Goal: Task Accomplishment & Management: Use online tool/utility

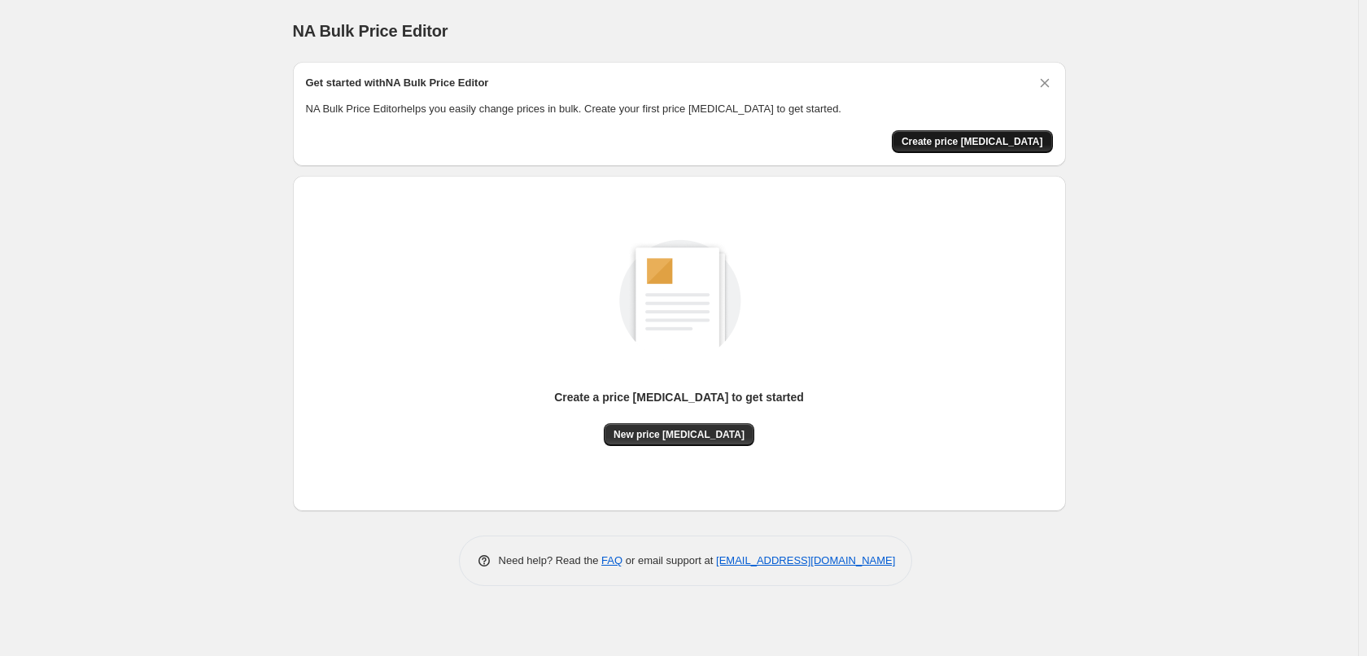
click at [982, 146] on span "Create price [MEDICAL_DATA]" at bounding box center [972, 141] width 142 height 13
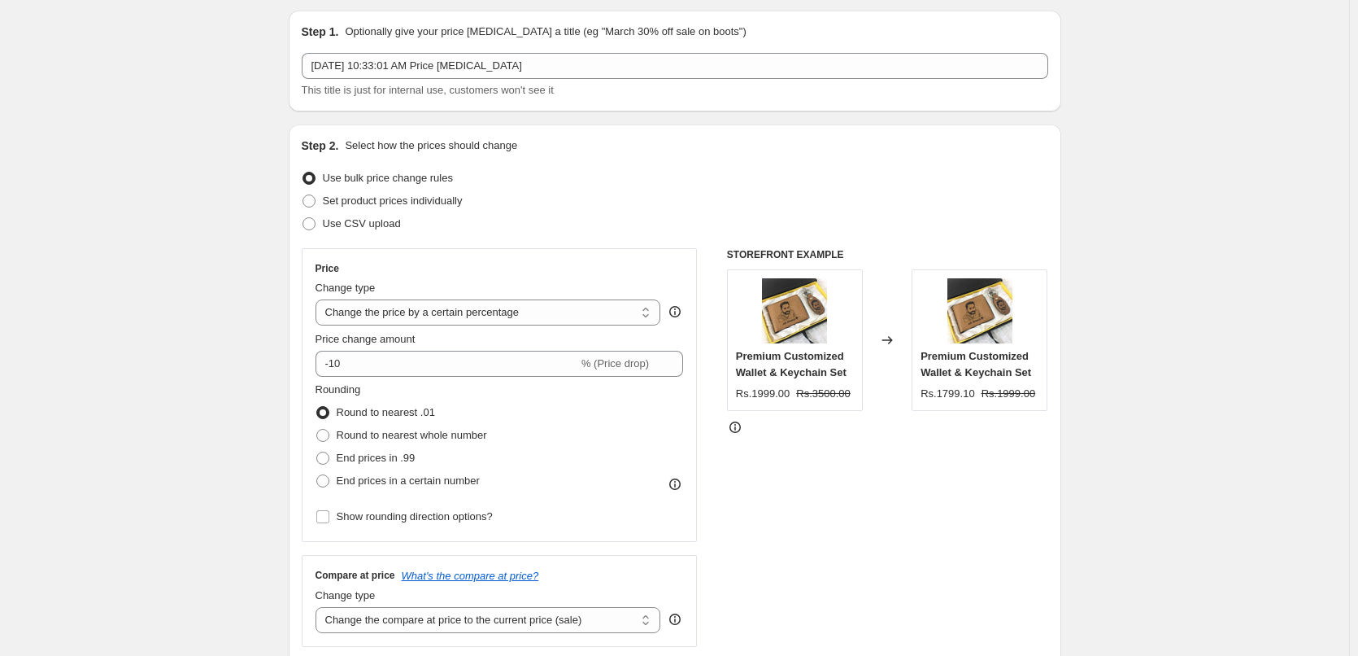
scroll to position [163, 0]
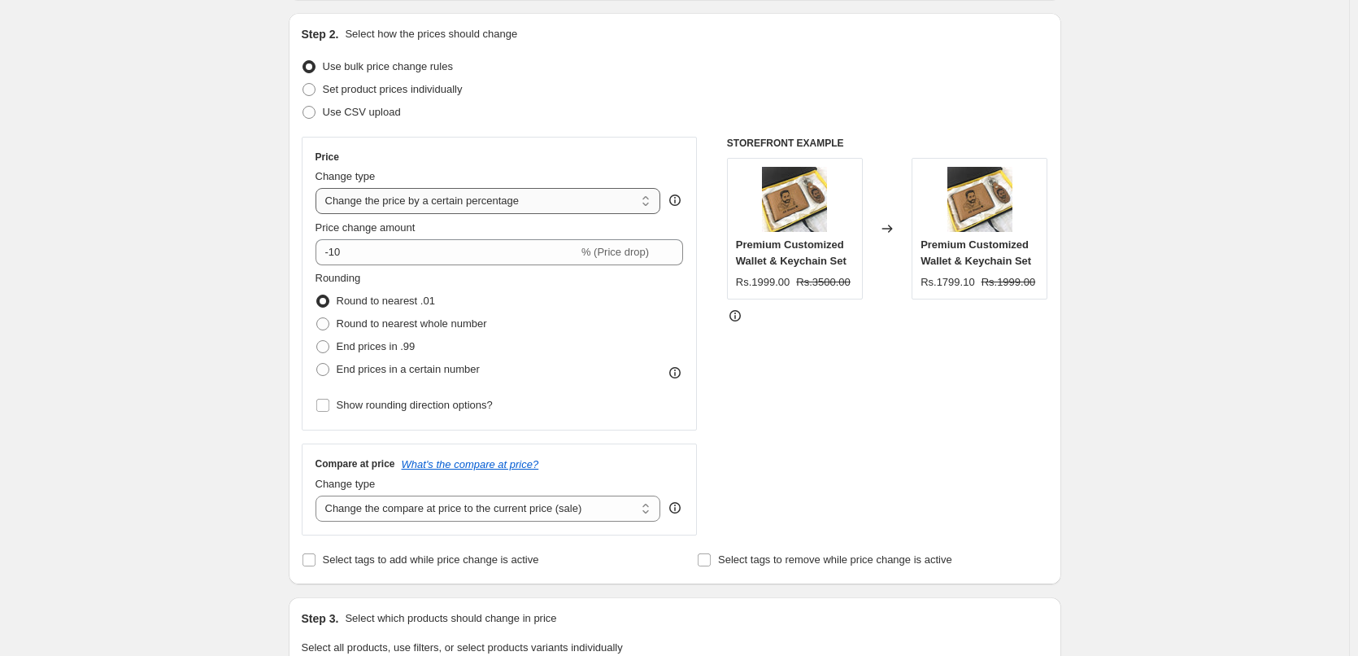
click at [571, 201] on select "Change the price to a certain amount Change the price by a certain amount Chang…" at bounding box center [489, 201] width 346 height 26
select select "by"
click at [319, 188] on select "Change the price to a certain amount Change the price by a certain amount Chang…" at bounding box center [489, 201] width 346 height 26
type input "-10.00"
click at [542, 205] on select "Change the price to a certain amount Change the price by a certain amount Chang…" at bounding box center [489, 201] width 346 height 26
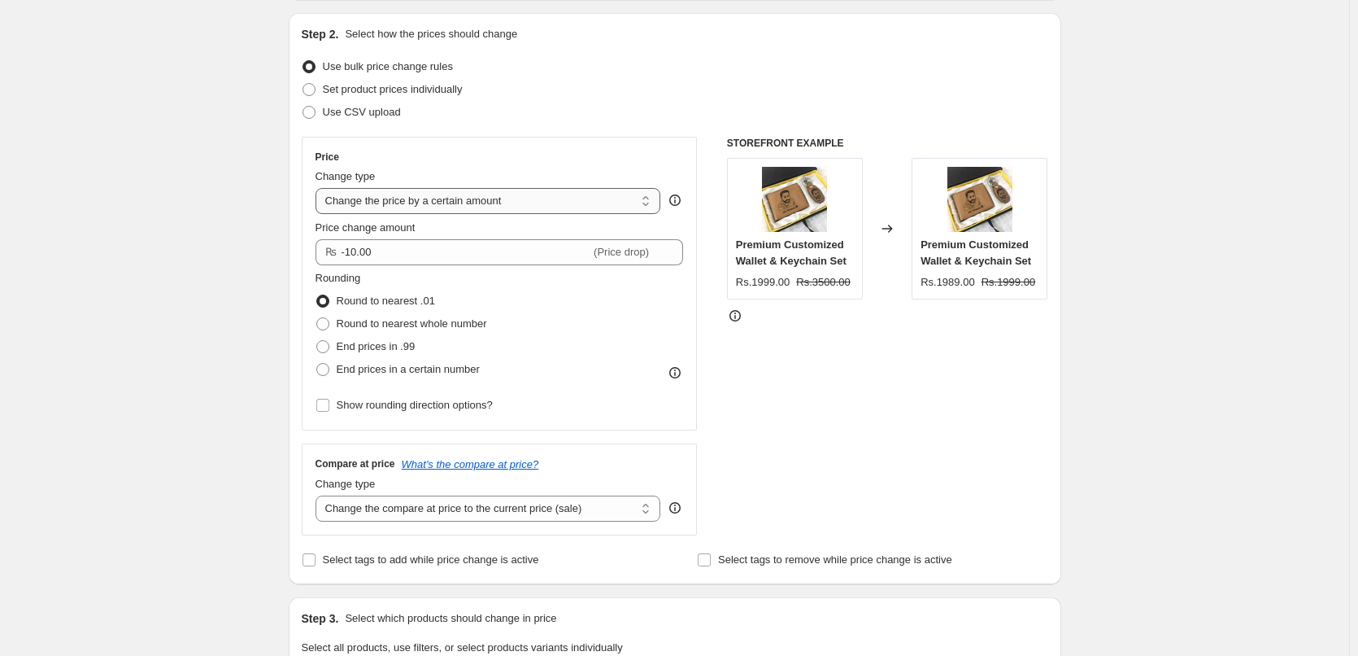
click at [319, 188] on select "Change the price to a certain amount Change the price by a certain amount Chang…" at bounding box center [489, 201] width 346 height 26
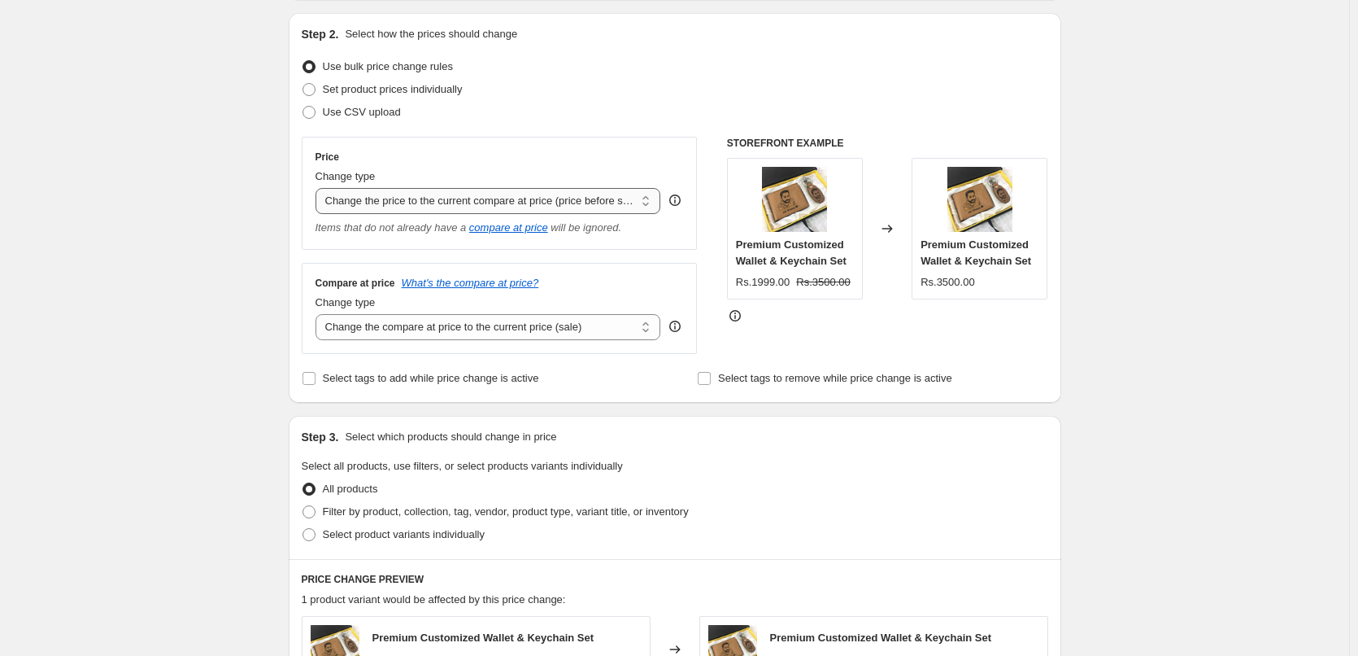
click at [512, 194] on select "Change the price to a certain amount Change the price by a certain amount Chang…" at bounding box center [489, 201] width 346 height 26
click at [319, 188] on select "Change the price to a certain amount Change the price by a certain amount Chang…" at bounding box center [489, 201] width 346 height 26
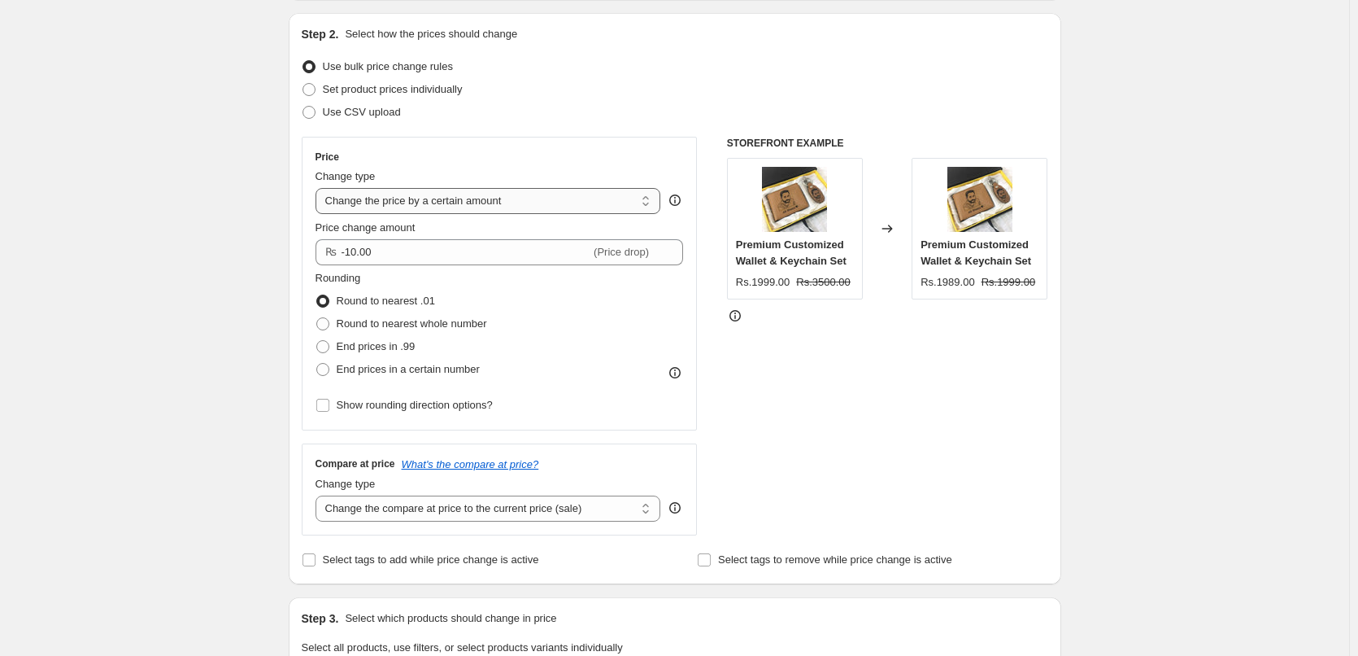
click at [499, 201] on select "Change the price to a certain amount Change the price by a certain amount Chang…" at bounding box center [489, 201] width 346 height 26
select select "percentage"
click at [319, 188] on select "Change the price to a certain amount Change the price by a certain amount Chang…" at bounding box center [489, 201] width 346 height 26
type input "-15"
click at [567, 212] on select "Change the price to a certain amount Change the price by a certain amount Chang…" at bounding box center [489, 201] width 346 height 26
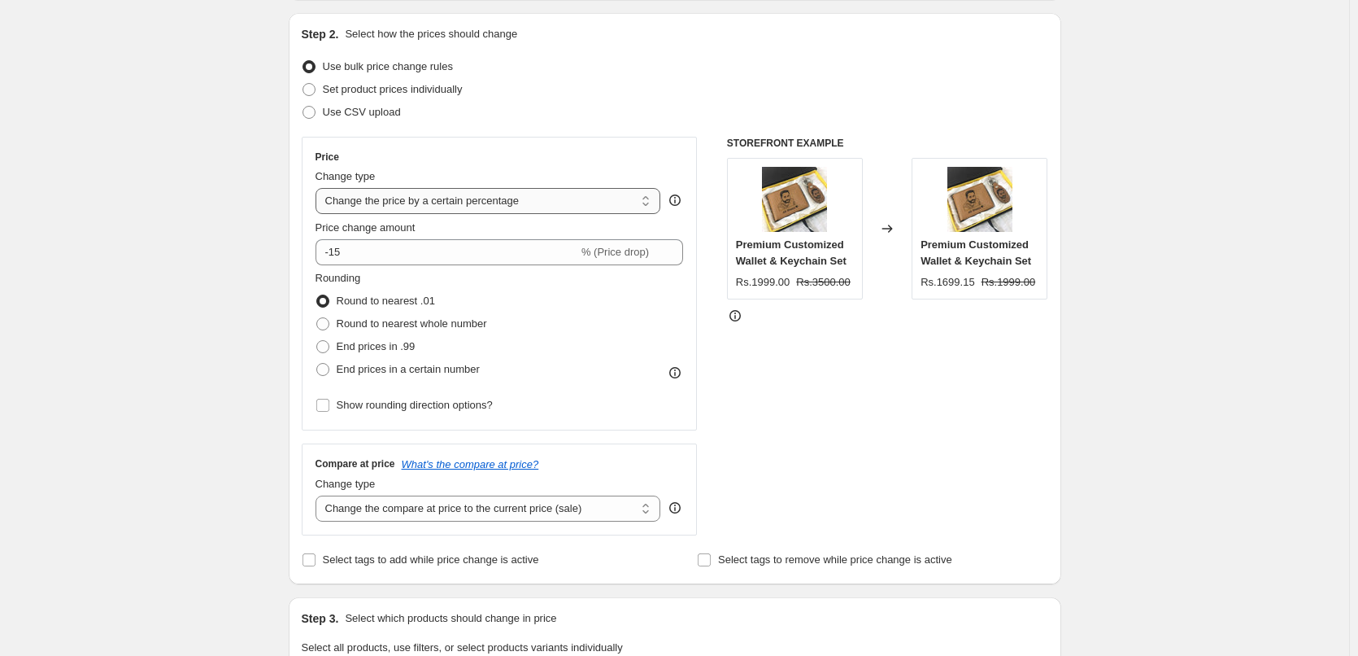
select select "to"
click at [319, 188] on select "Change the price to a certain amount Change the price by a certain amount Chang…" at bounding box center [489, 201] width 346 height 26
type input "80.00"
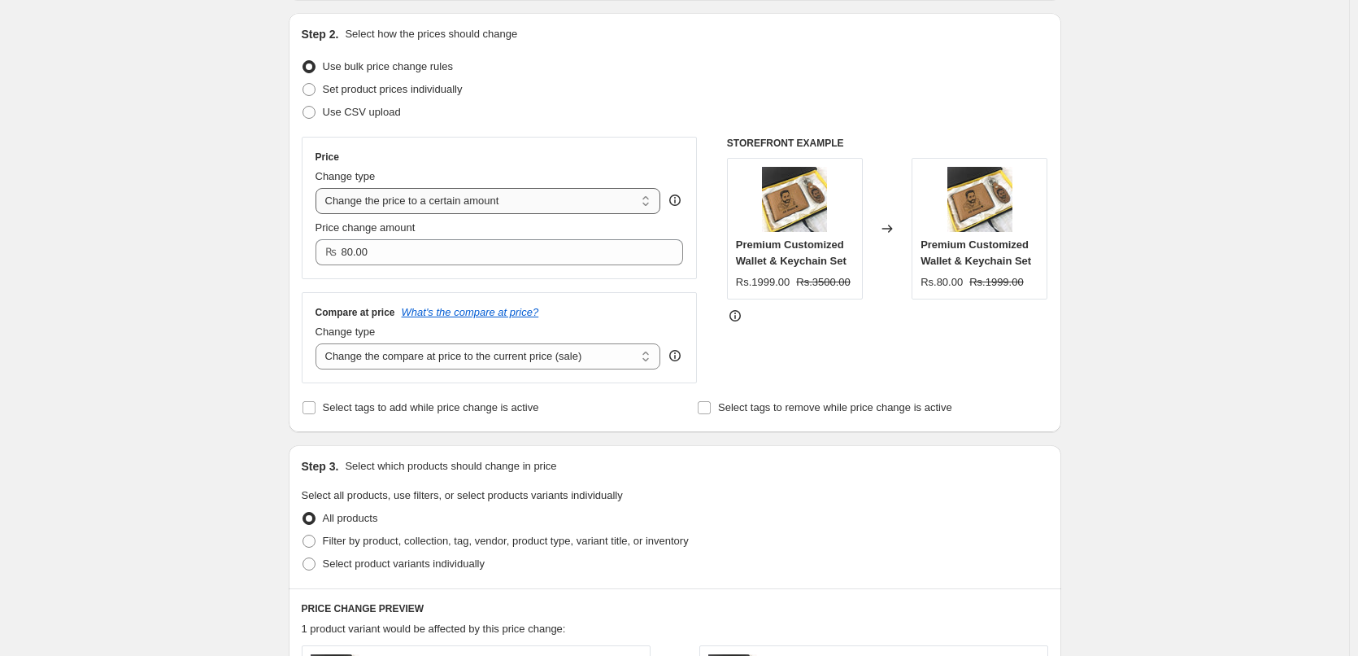
click at [508, 202] on select "Change the price to a certain amount Change the price by a certain amount Chang…" at bounding box center [489, 201] width 346 height 26
select select "percentage"
click at [319, 188] on select "Change the price to a certain amount Change the price by a certain amount Chang…" at bounding box center [489, 201] width 346 height 26
type input "-15"
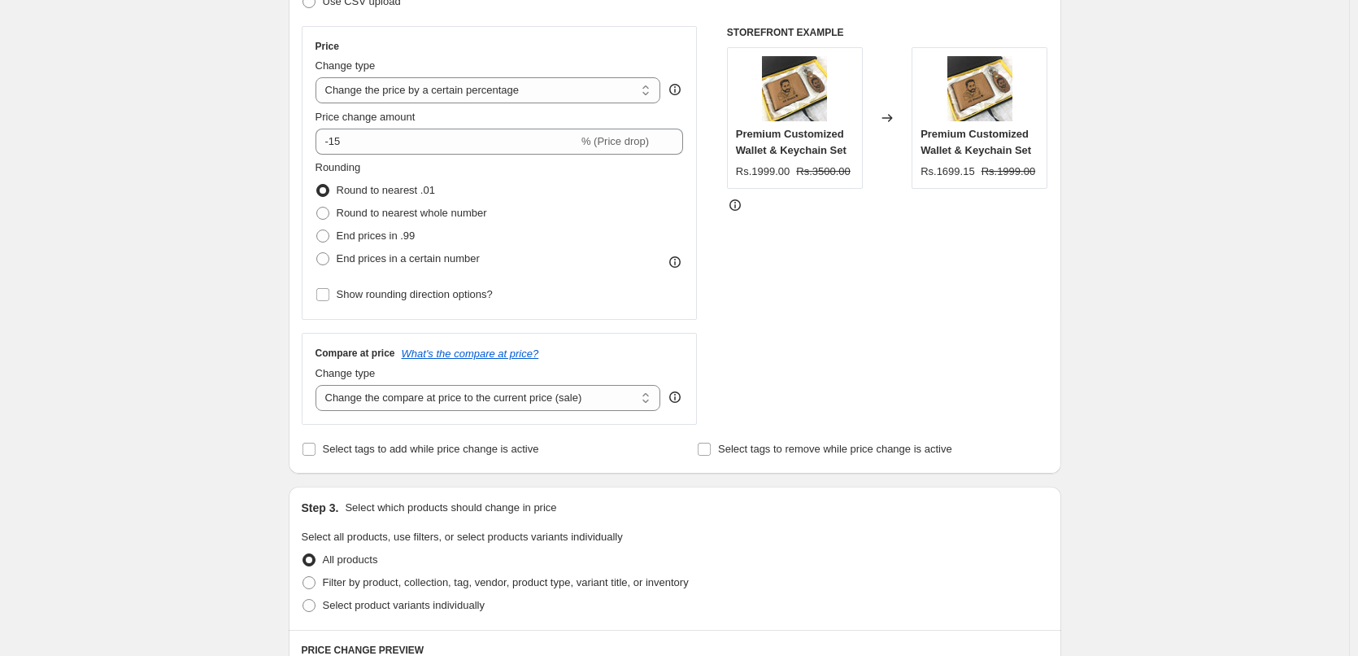
scroll to position [244, 0]
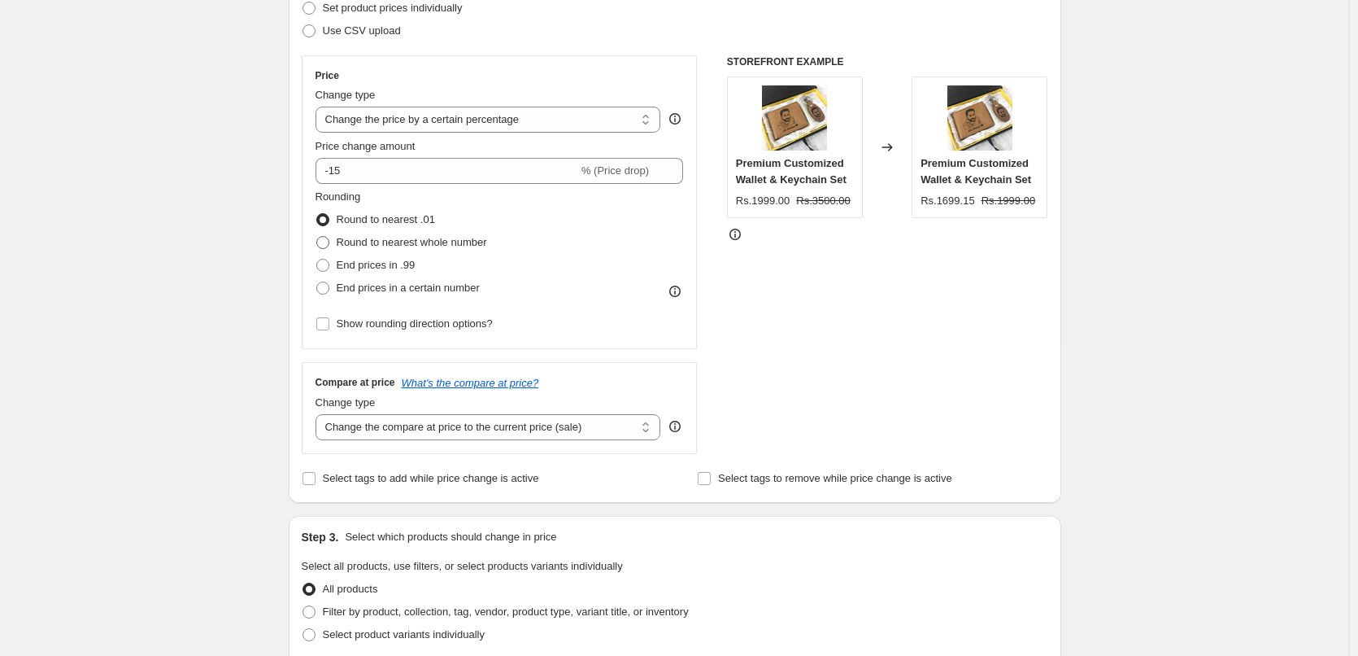
click at [453, 248] on span "Round to nearest whole number" at bounding box center [412, 242] width 150 height 12
click at [317, 237] on input "Round to nearest whole number" at bounding box center [316, 236] width 1 height 1
radio input "true"
click at [410, 259] on span "End prices in .99" at bounding box center [376, 265] width 79 height 12
click at [317, 259] on input "End prices in .99" at bounding box center [316, 259] width 1 height 1
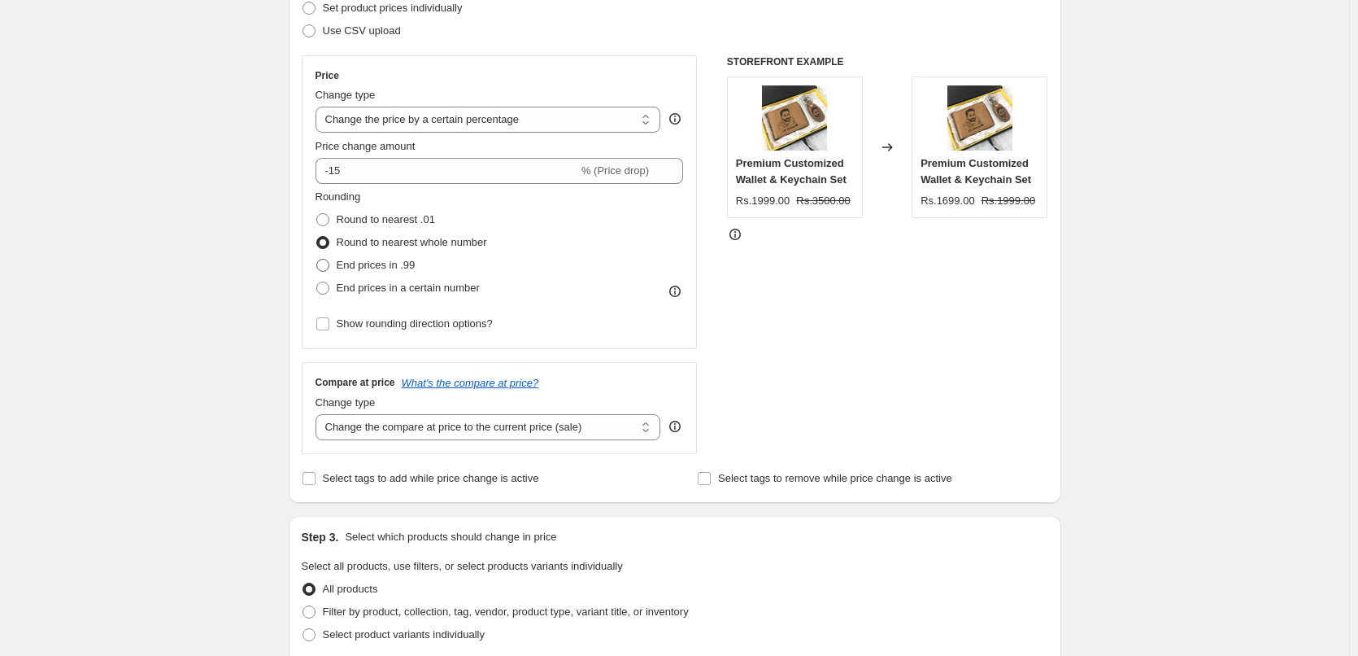
radio input "true"
click at [398, 273] on span "End prices in .99" at bounding box center [376, 265] width 79 height 16
click at [317, 259] on input "End prices in .99" at bounding box center [316, 259] width 1 height 1
click at [398, 292] on span "End prices in a certain number" at bounding box center [408, 287] width 143 height 12
click at [317, 282] on input "End prices in a certain number" at bounding box center [316, 281] width 1 height 1
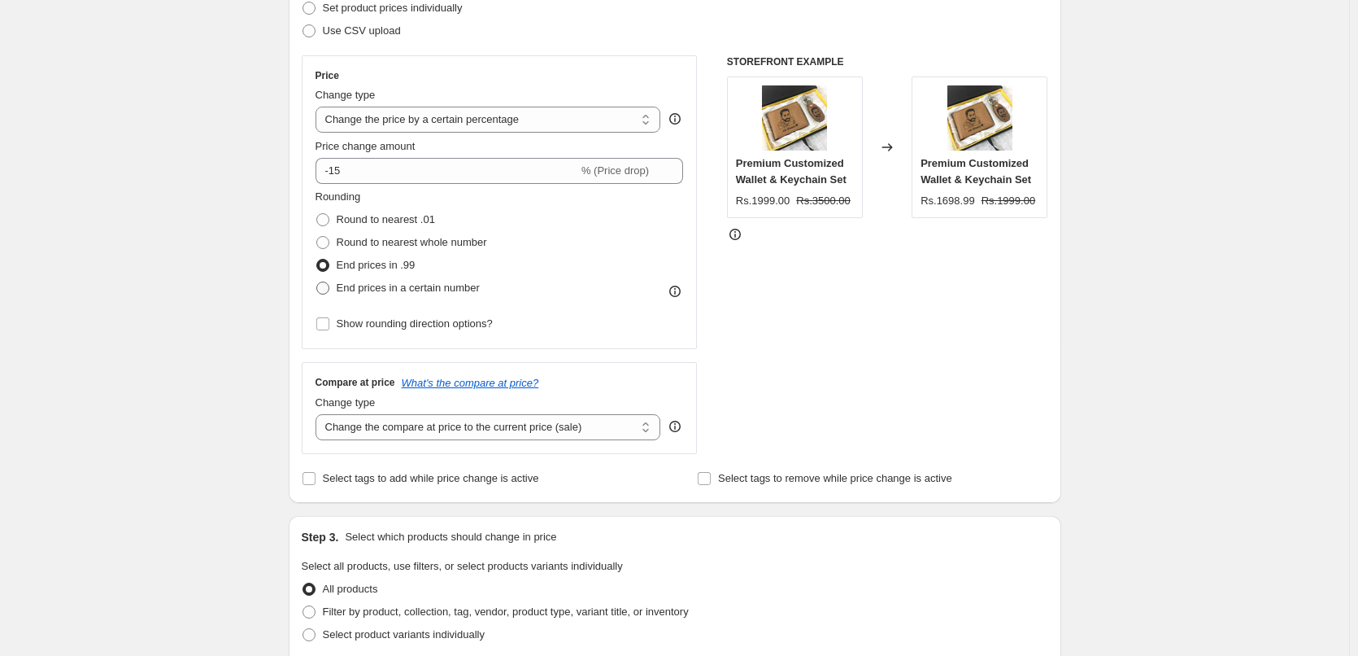
radio input "true"
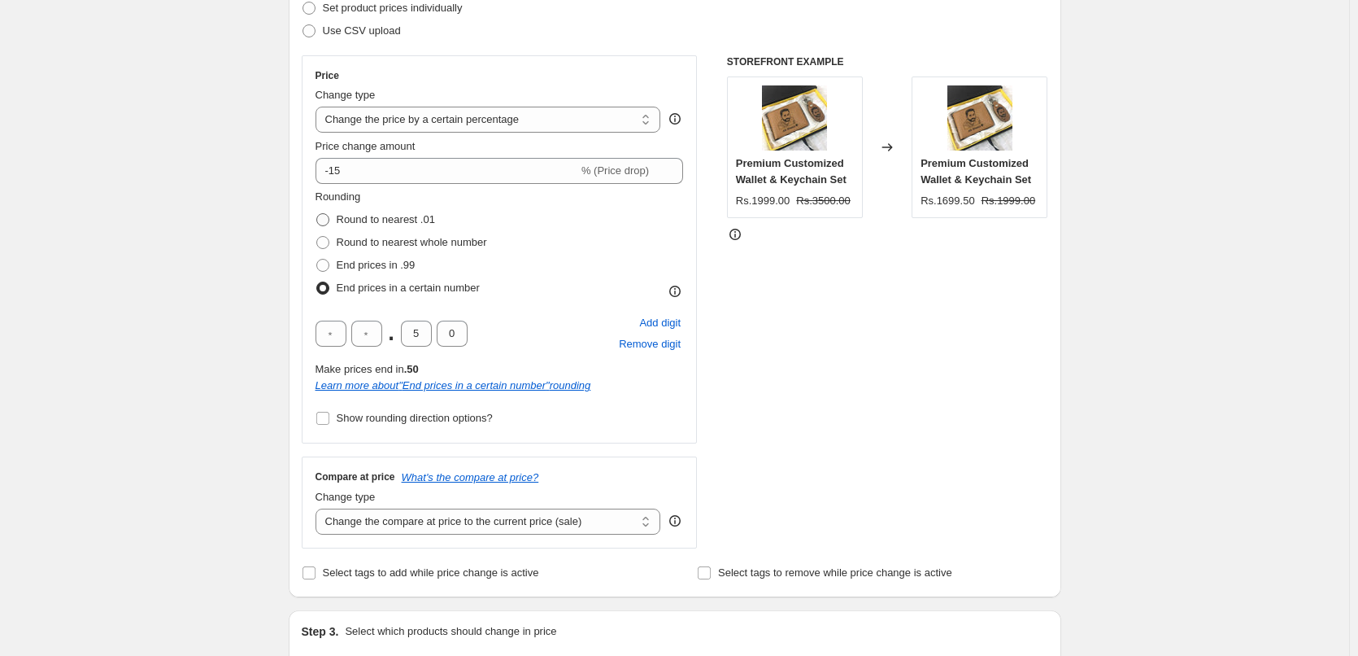
click at [395, 217] on span "Round to nearest .01" at bounding box center [386, 219] width 98 height 12
click at [317, 214] on input "Round to nearest .01" at bounding box center [316, 213] width 1 height 1
radio input "true"
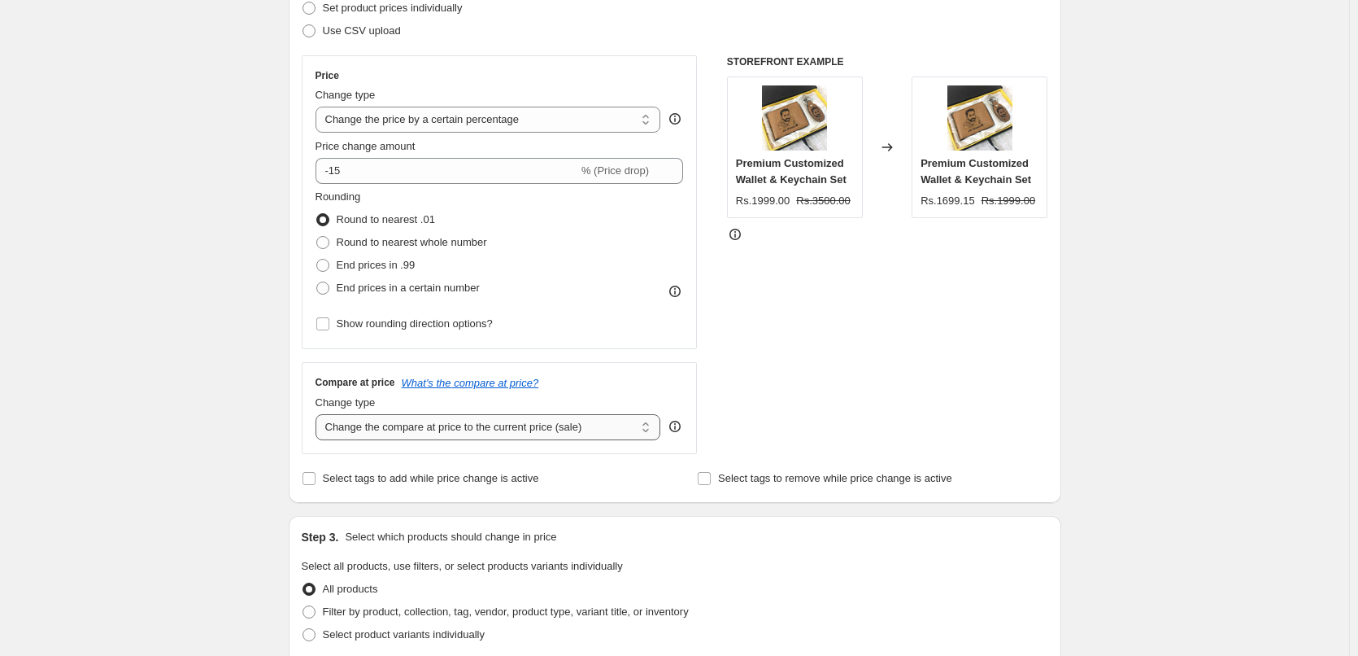
click at [434, 435] on select "Change the compare at price to the current price (sale) Change the compare at p…" at bounding box center [489, 427] width 346 height 26
click at [319, 414] on select "Change the compare at price to the current price (sale) Change the compare at p…" at bounding box center [489, 427] width 346 height 26
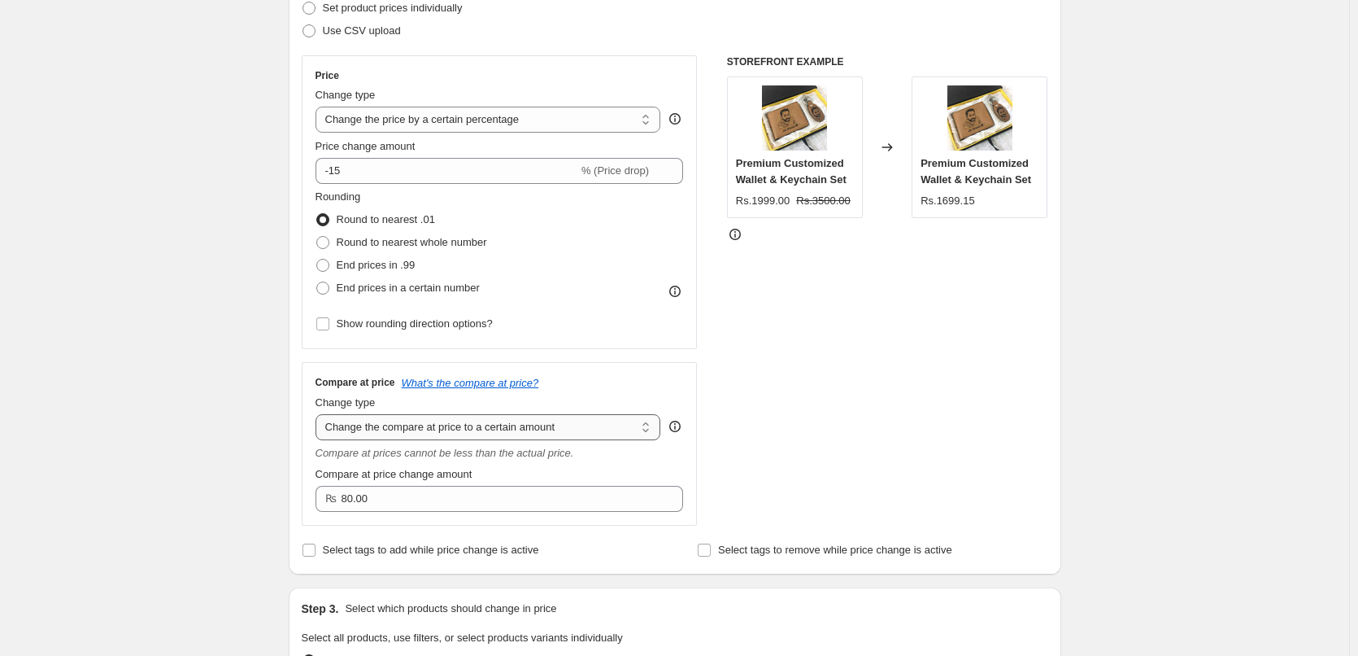
click at [449, 425] on select "Change the compare at price to the current price (sale) Change the compare at p…" at bounding box center [489, 427] width 346 height 26
select select "bp"
click at [319, 414] on select "Change the compare at price to the current price (sale) Change the compare at p…" at bounding box center [489, 427] width 346 height 26
type input "12.00"
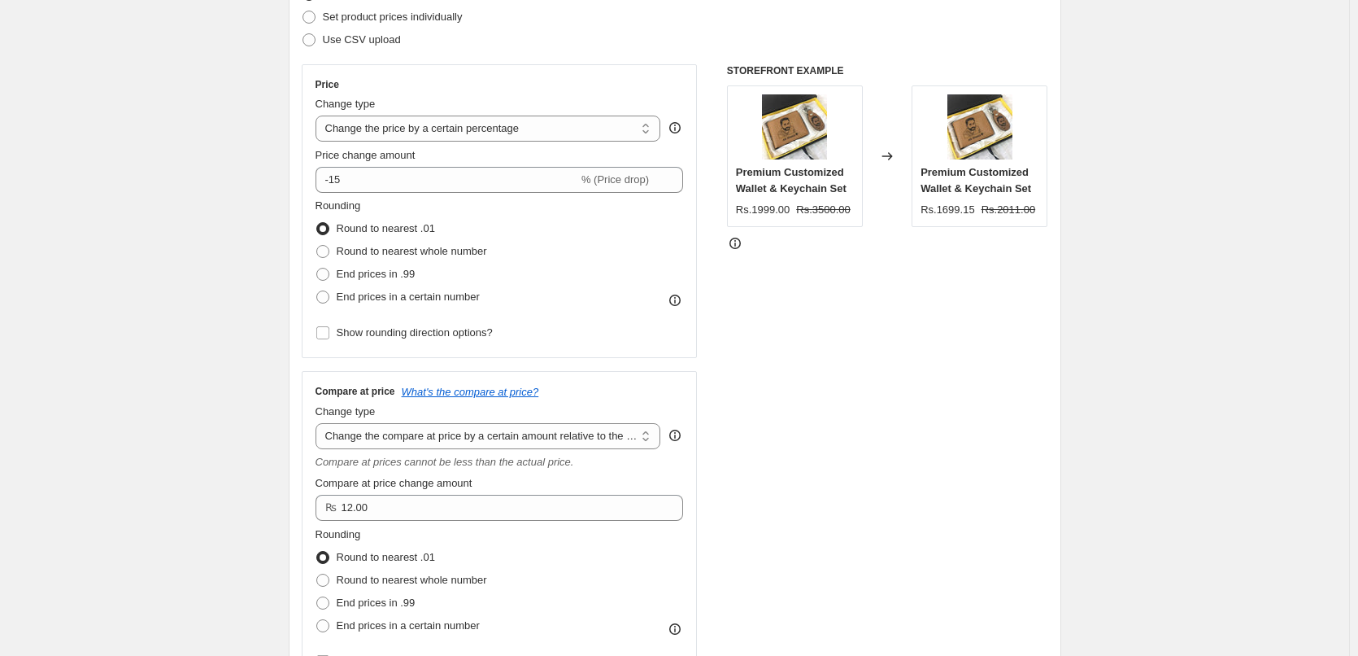
scroll to position [163, 0]
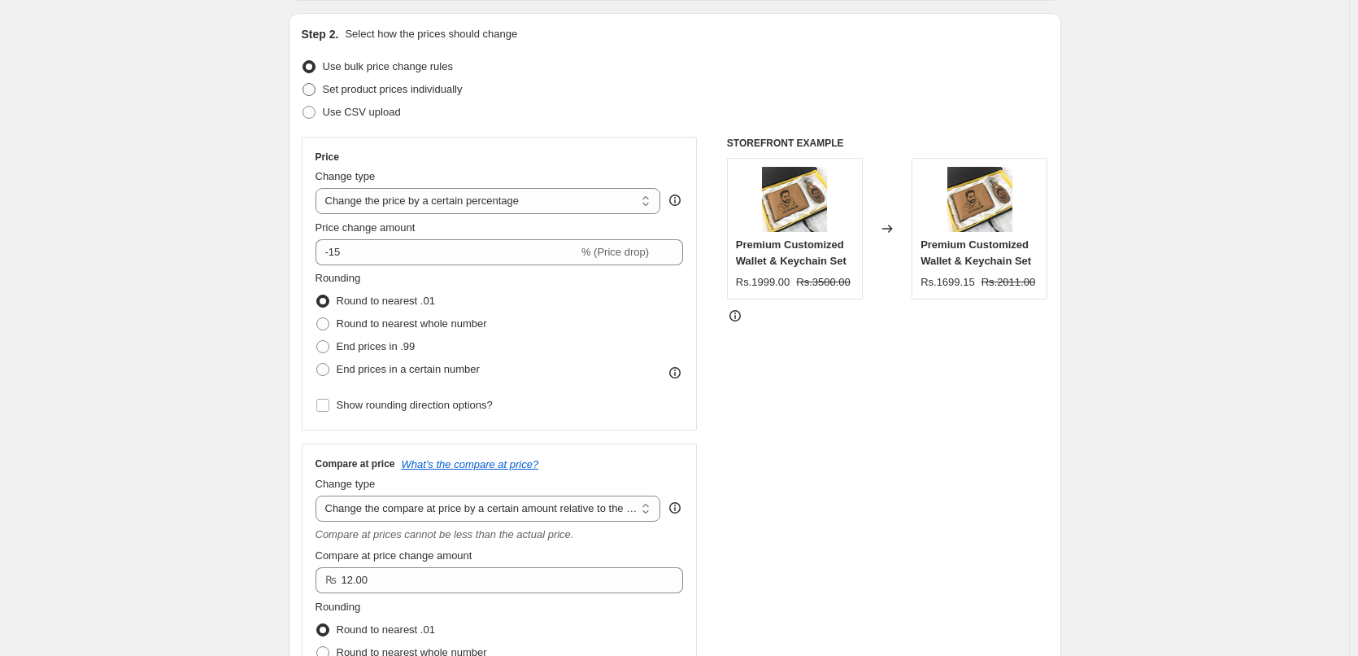
click at [390, 93] on span "Set product prices individually" at bounding box center [393, 89] width 140 height 12
click at [303, 84] on input "Set product prices individually" at bounding box center [303, 83] width 1 height 1
radio input "true"
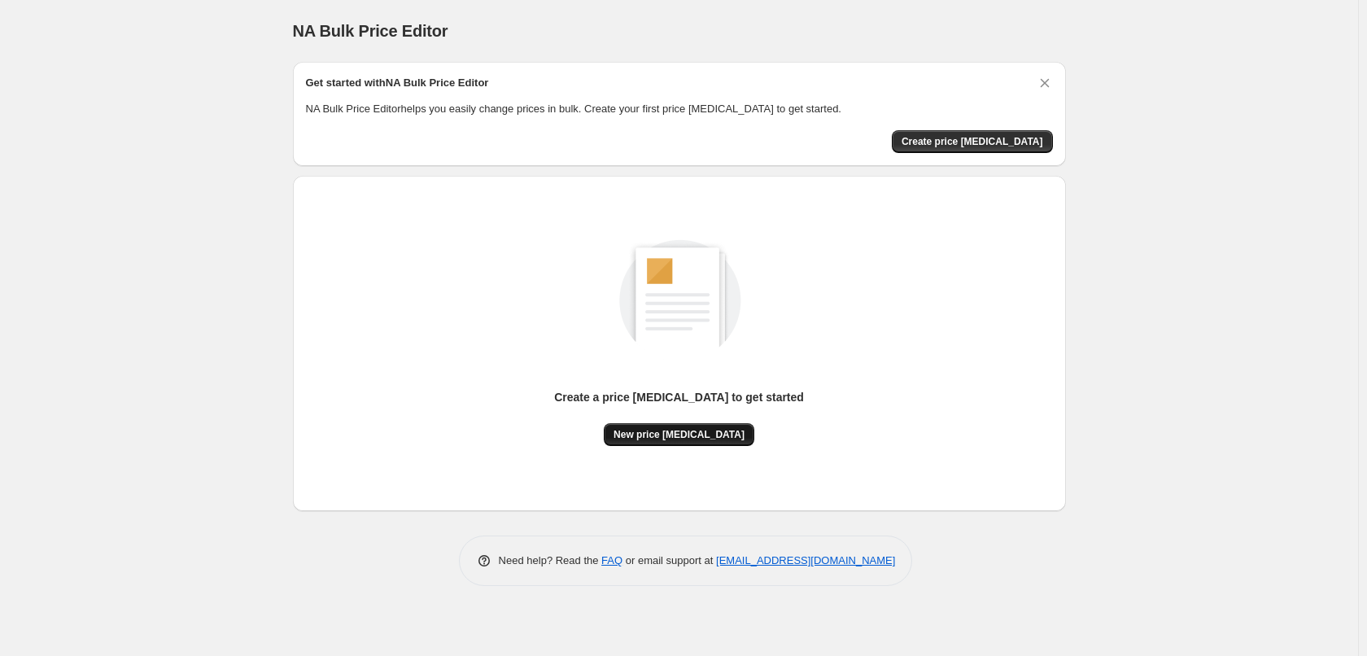
click at [669, 431] on span "New price [MEDICAL_DATA]" at bounding box center [678, 434] width 131 height 13
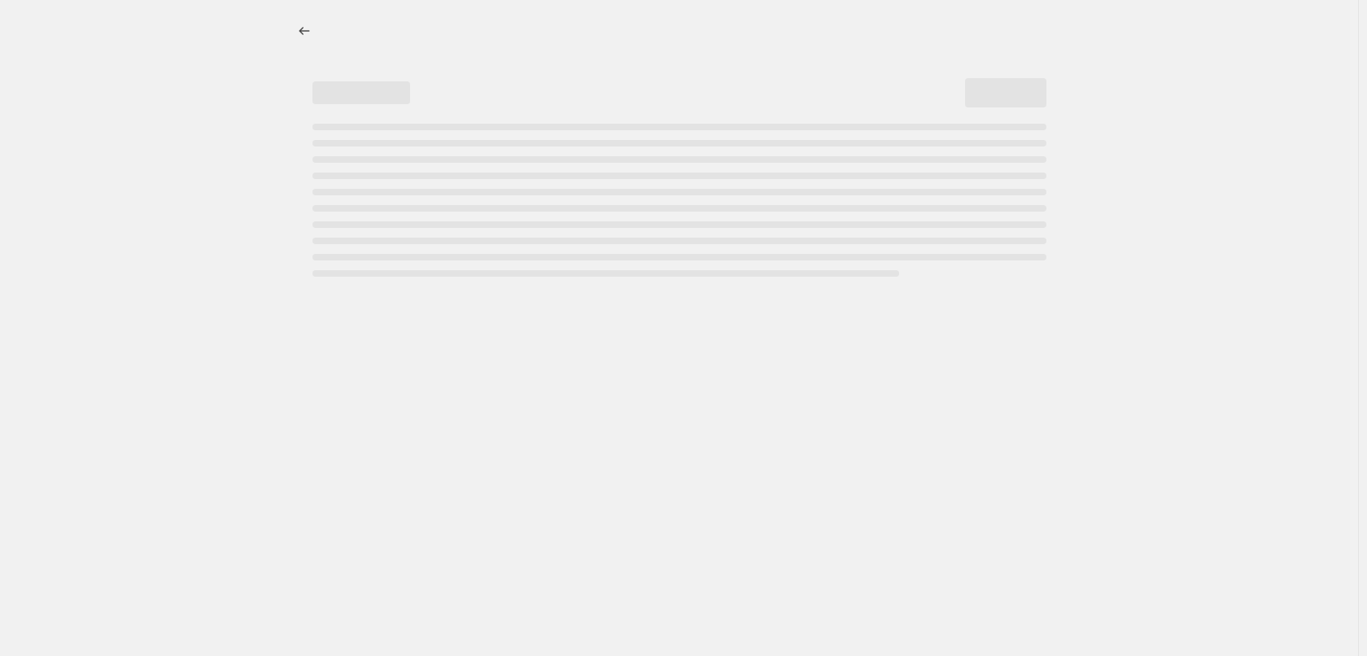
select select "percentage"
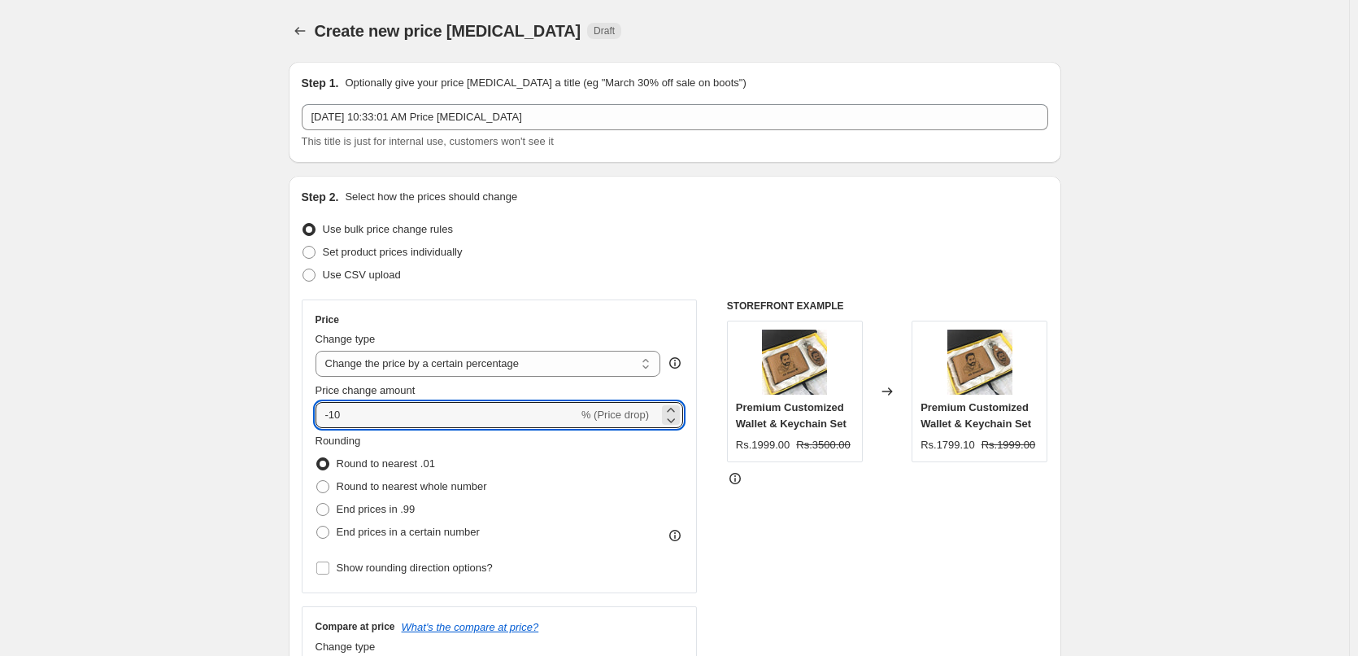
drag, startPoint x: 425, startPoint y: 408, endPoint x: 294, endPoint y: 412, distance: 131.9
click at [294, 412] on div "Step 2. Select how the prices should change Use bulk price change rules Set pro…" at bounding box center [675, 461] width 773 height 571
type input "0"
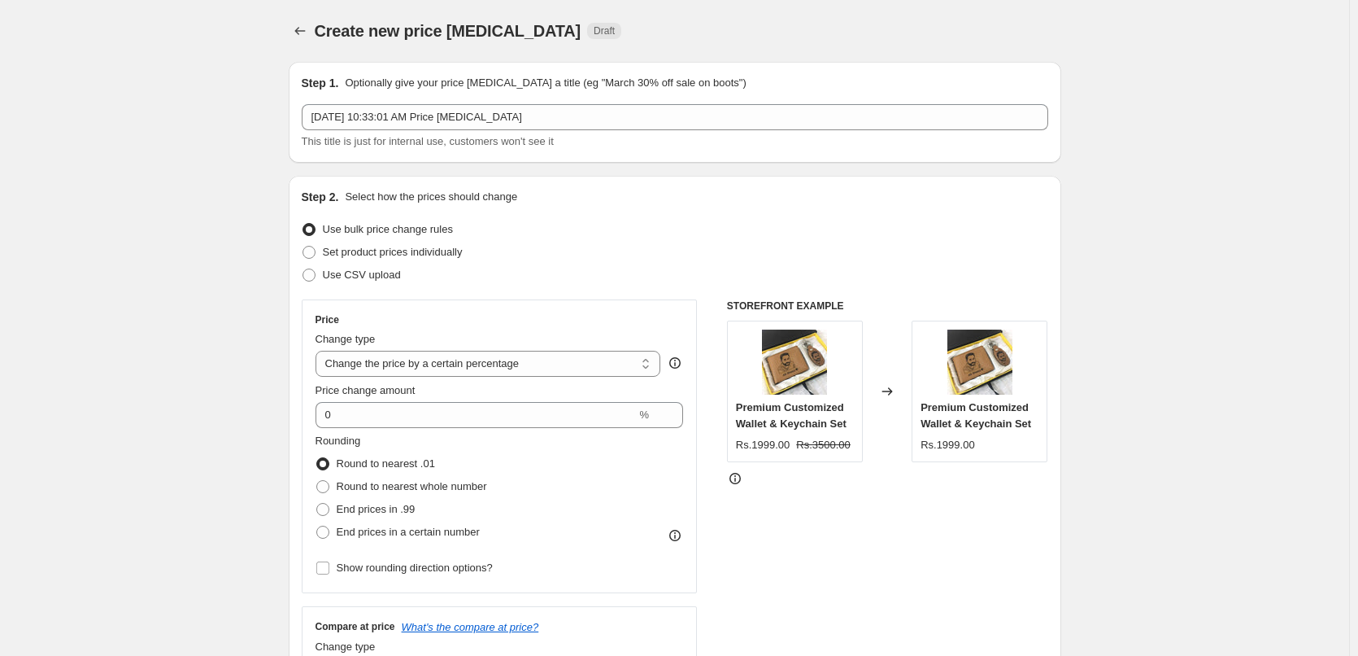
click at [294, 412] on div "Step 2. Select how the prices should change Use bulk price change rules Set pro…" at bounding box center [675, 461] width 773 height 571
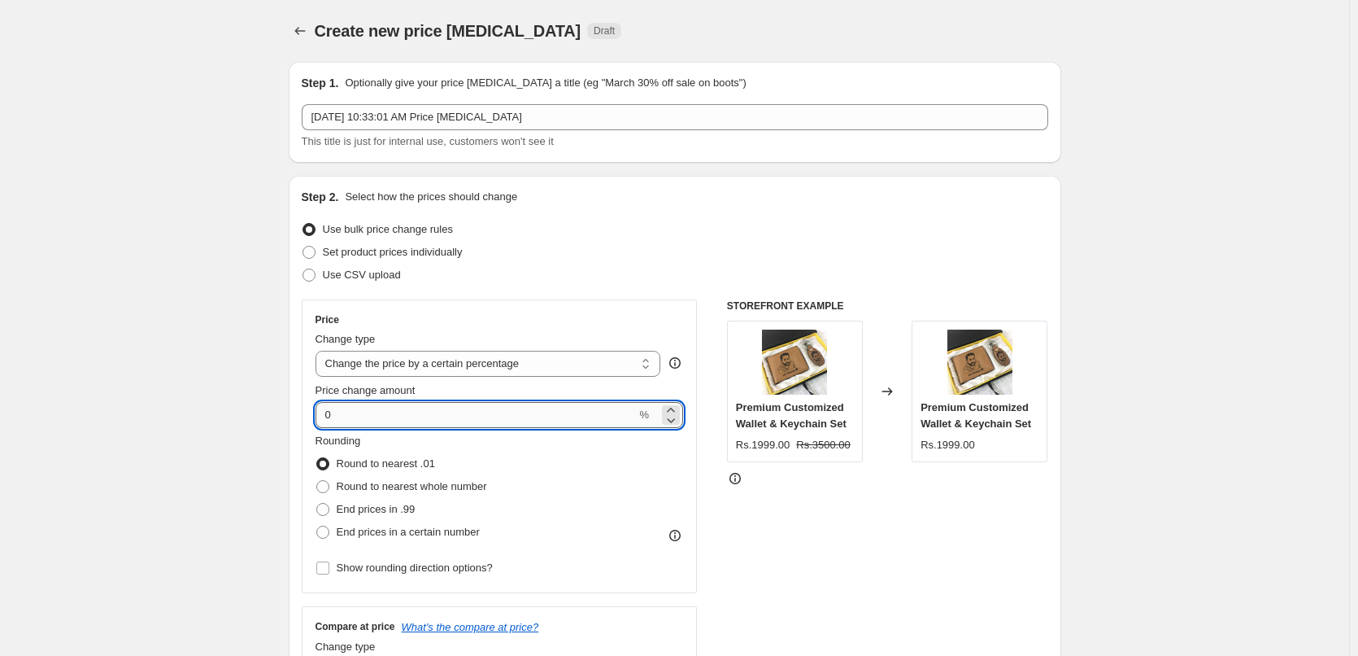
click at [431, 402] on input "0" at bounding box center [476, 415] width 321 height 26
click at [423, 491] on span "Round to nearest whole number" at bounding box center [412, 486] width 150 height 12
click at [317, 481] on input "Round to nearest whole number" at bounding box center [316, 480] width 1 height 1
radio input "true"
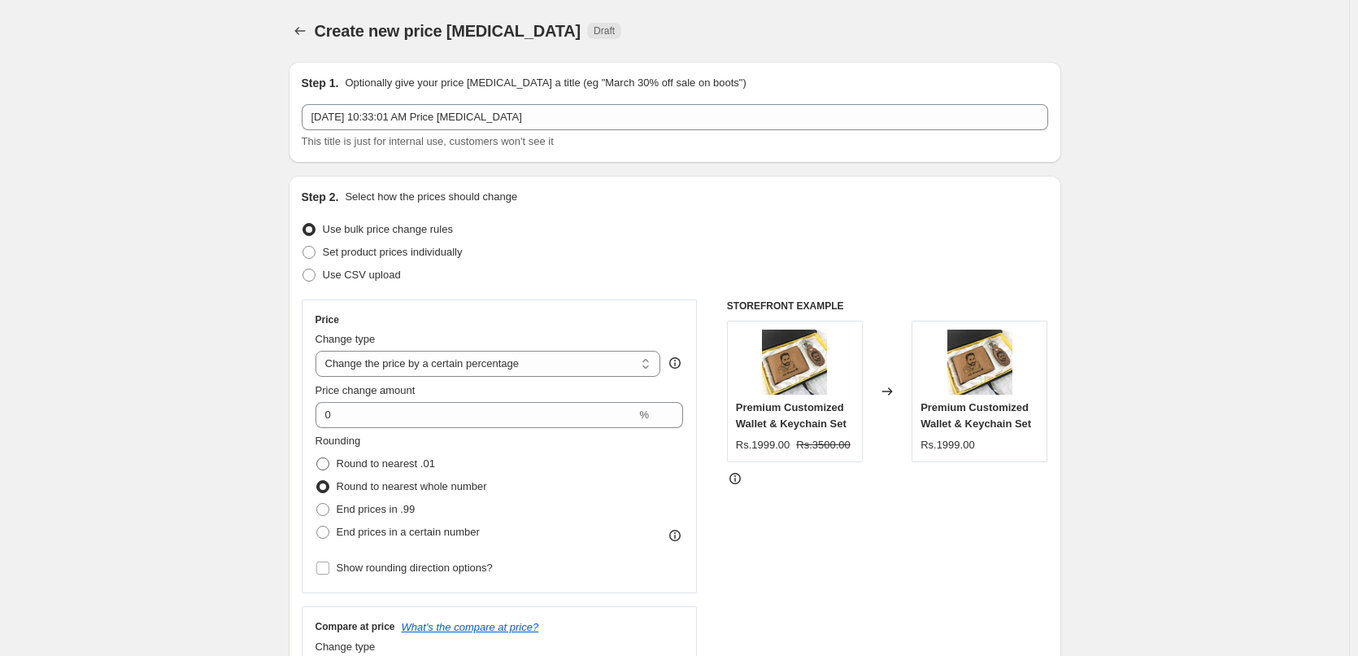
click at [410, 458] on span "Round to nearest .01" at bounding box center [386, 463] width 98 height 12
click at [317, 458] on input "Round to nearest .01" at bounding box center [316, 457] width 1 height 1
radio input "true"
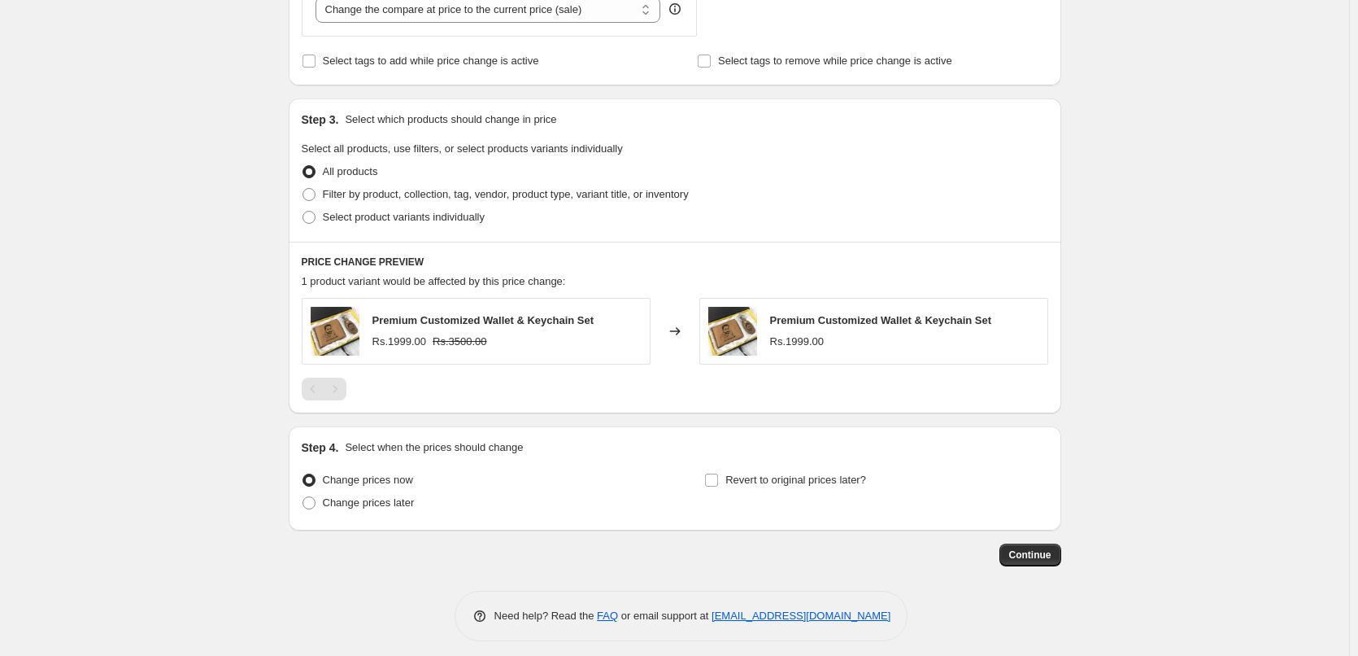
scroll to position [672, 0]
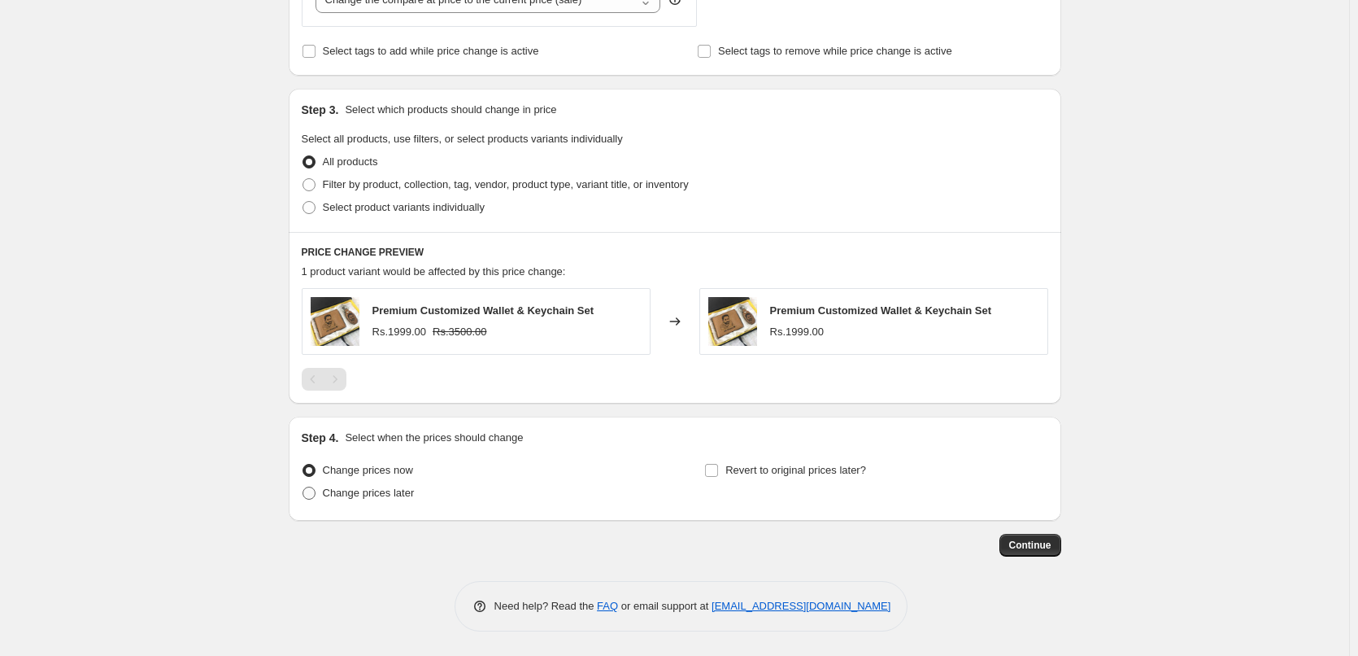
click at [400, 496] on span "Change prices later" at bounding box center [369, 492] width 92 height 12
click at [303, 487] on input "Change prices later" at bounding box center [303, 486] width 1 height 1
radio input "true"
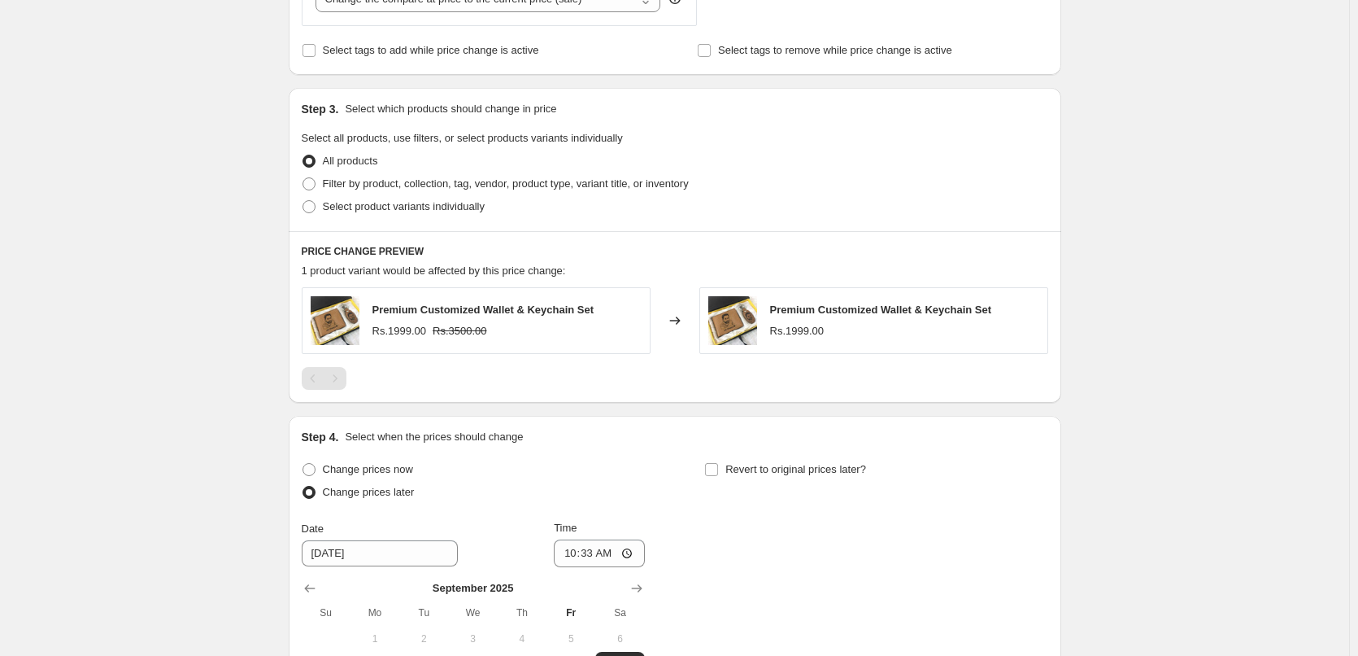
click at [398, 496] on span "Change prices later" at bounding box center [369, 492] width 92 height 12
click at [303, 486] on input "Change prices later" at bounding box center [303, 486] width 1 height 1
click at [398, 467] on span "Change prices now" at bounding box center [368, 469] width 90 height 12
click at [303, 464] on input "Change prices now" at bounding box center [303, 463] width 1 height 1
radio input "true"
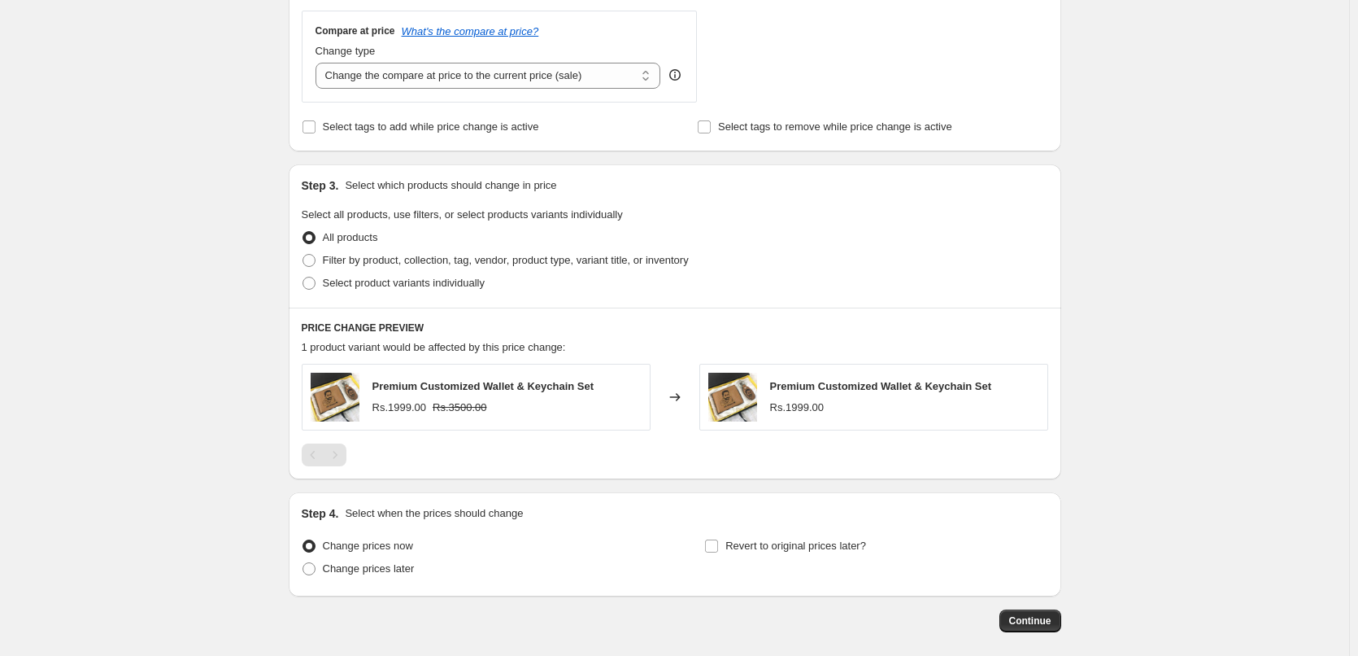
scroll to position [509, 0]
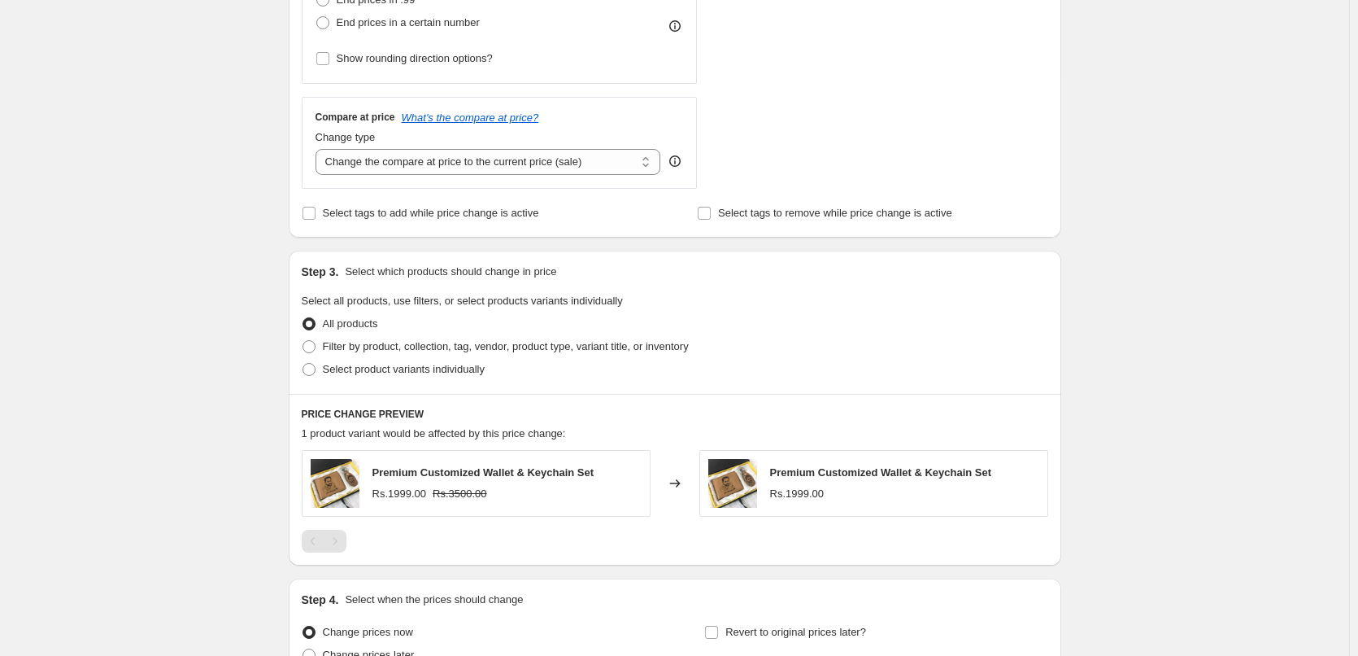
click at [409, 382] on div "Step 3. Select which products should change in price Select all products, use f…" at bounding box center [675, 322] width 773 height 143
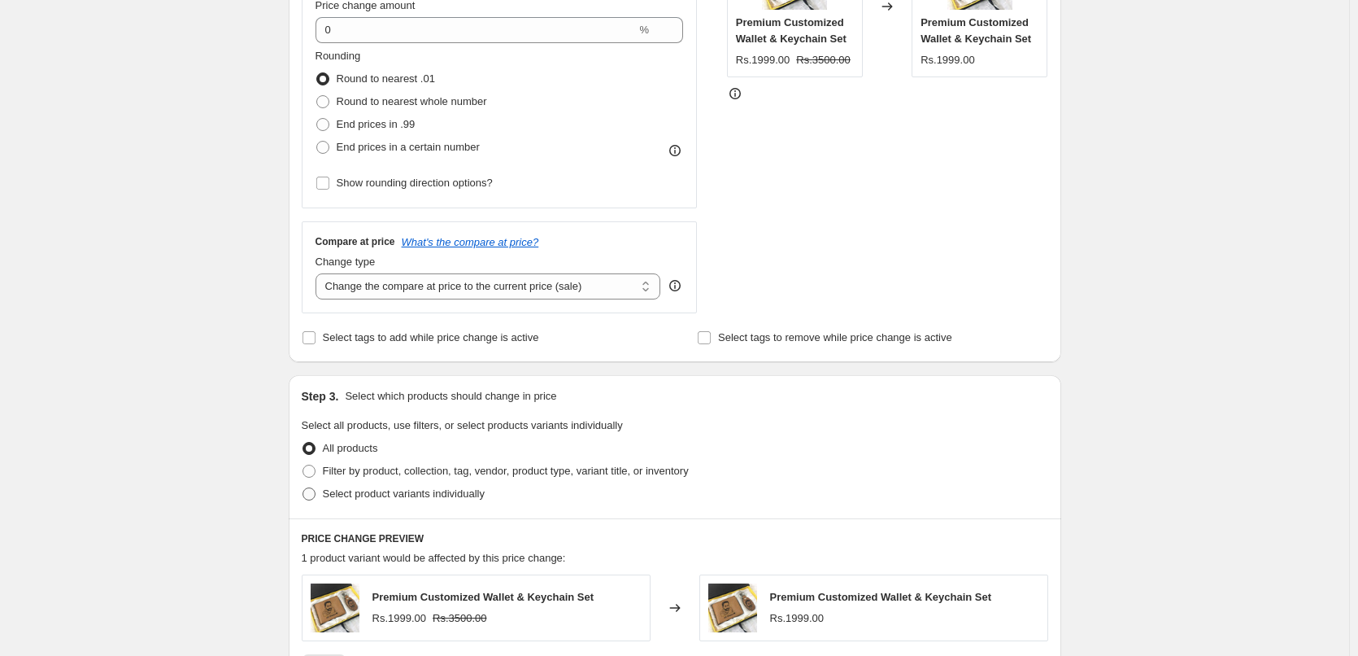
scroll to position [265, 0]
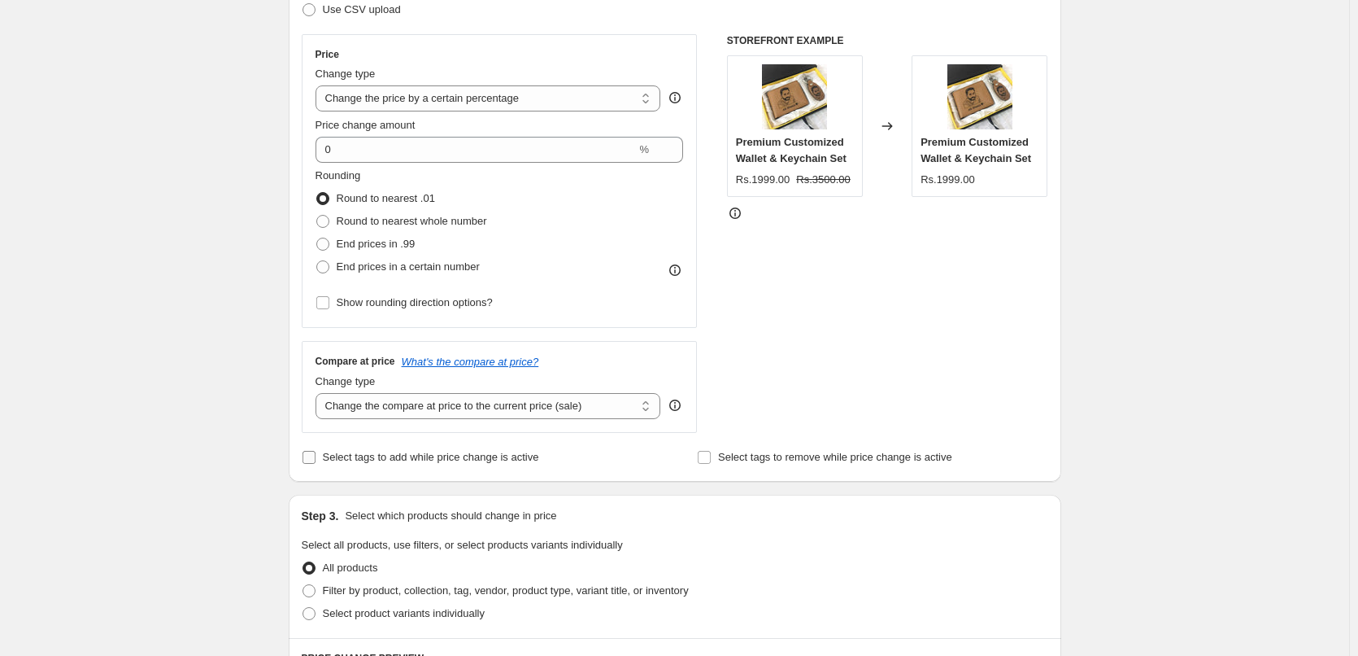
click at [430, 454] on span "Select tags to add while price change is active" at bounding box center [431, 457] width 216 height 12
click at [316, 454] on input "Select tags to add while price change is active" at bounding box center [309, 457] width 13 height 13
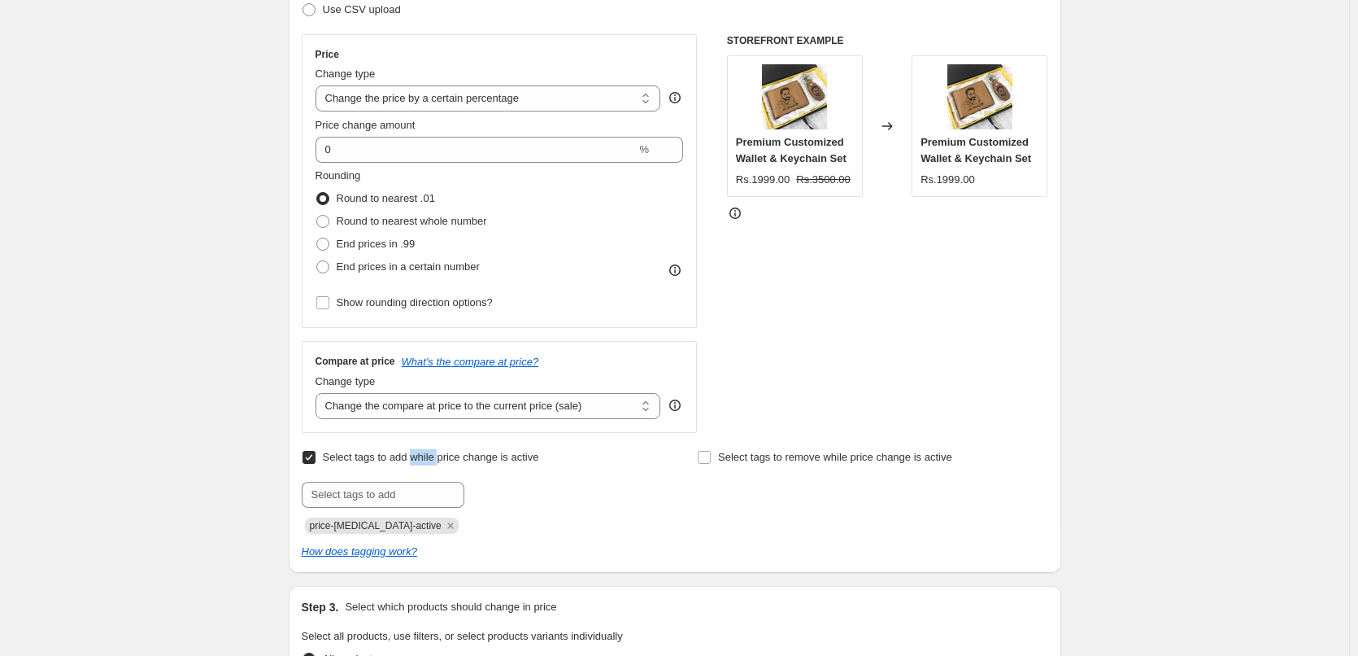
click at [430, 454] on span "Select tags to add while price change is active" at bounding box center [431, 457] width 216 height 12
click at [316, 454] on input "Select tags to add while price change is active" at bounding box center [309, 457] width 13 height 13
checkbox input "false"
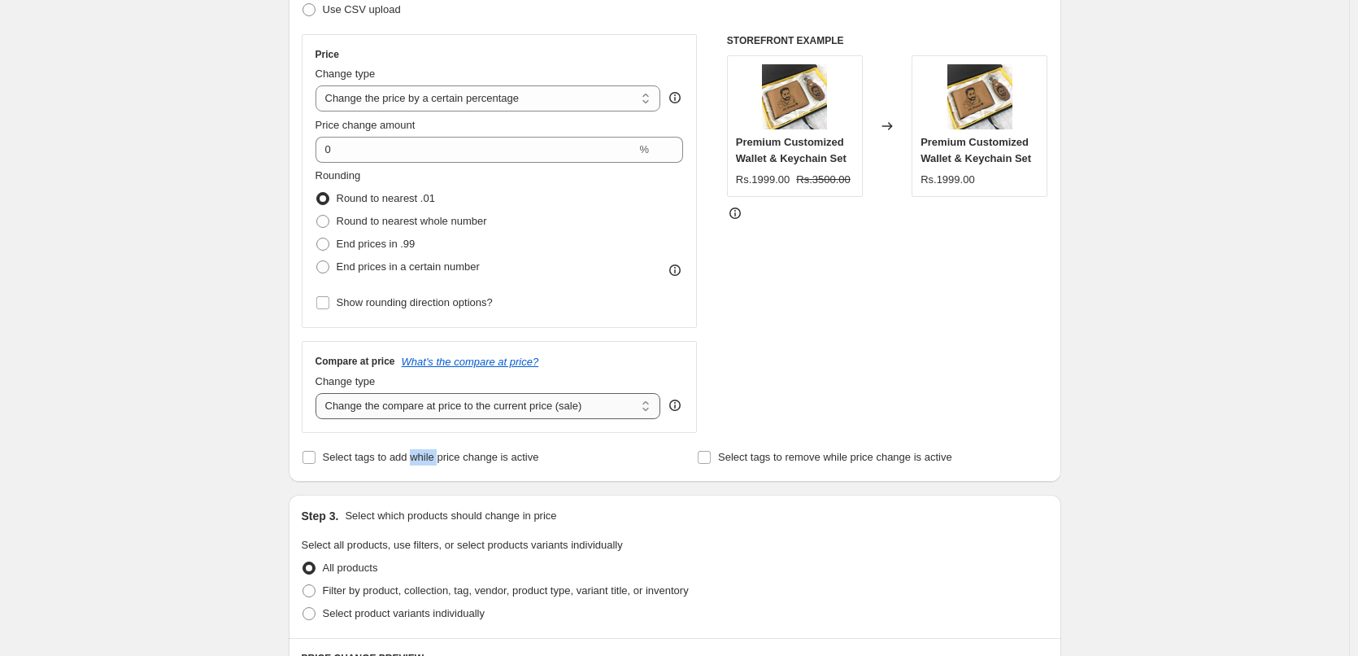
click at [443, 404] on select "Change the compare at price to the current price (sale) Change the compare at p…" at bounding box center [489, 406] width 346 height 26
click at [429, 308] on span "Show rounding direction options?" at bounding box center [415, 302] width 156 height 12
click at [329, 308] on input "Show rounding direction options?" at bounding box center [322, 302] width 13 height 13
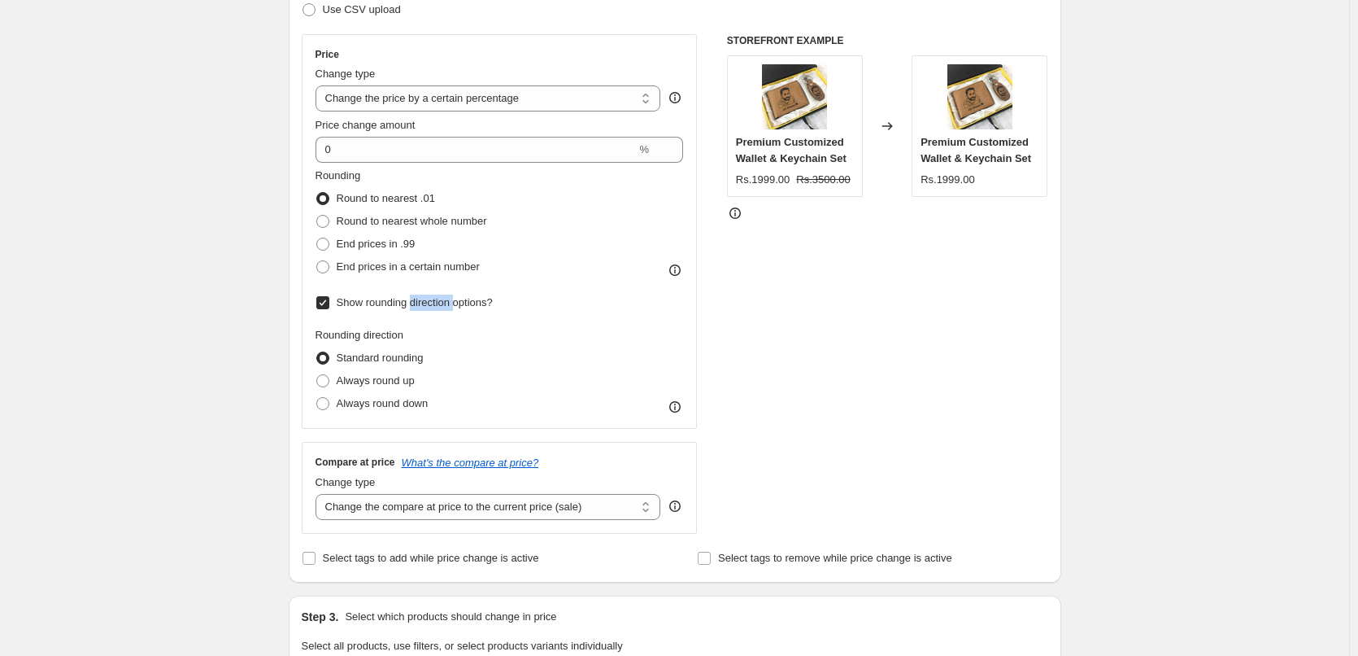
click at [429, 308] on span "Show rounding direction options?" at bounding box center [415, 302] width 156 height 12
click at [329, 308] on input "Show rounding direction options?" at bounding box center [322, 302] width 13 height 13
checkbox input "false"
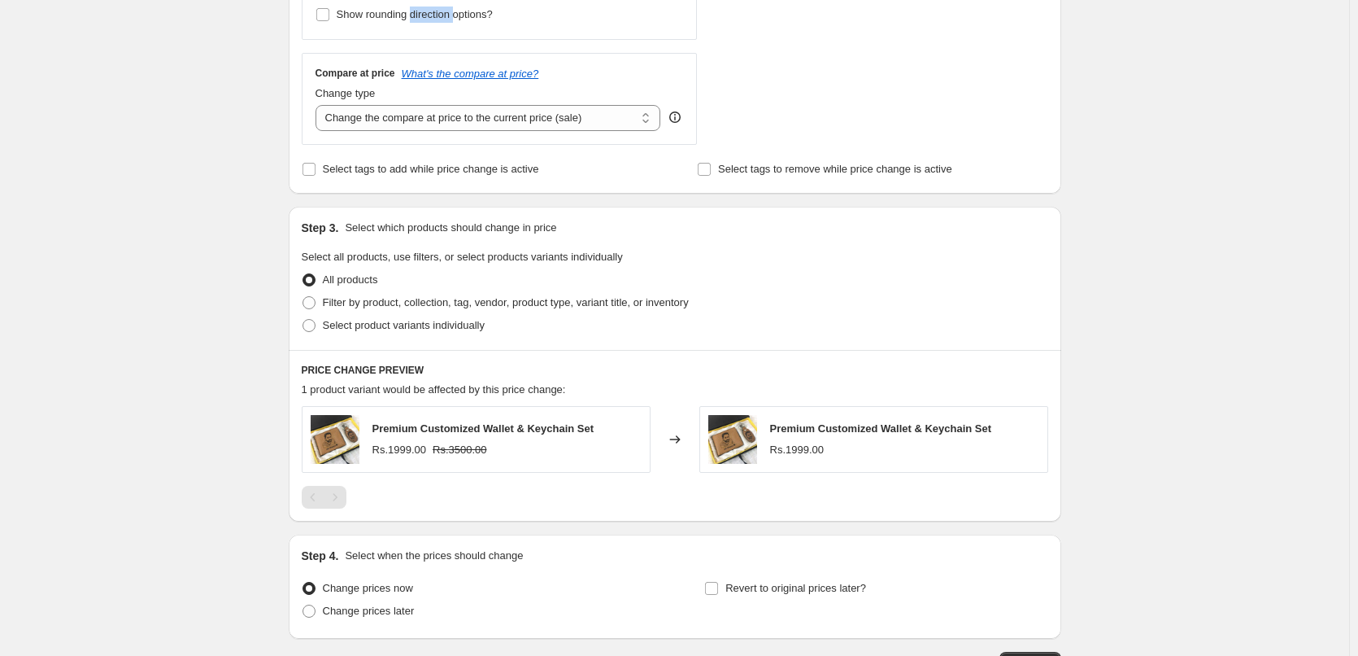
scroll to position [672, 0]
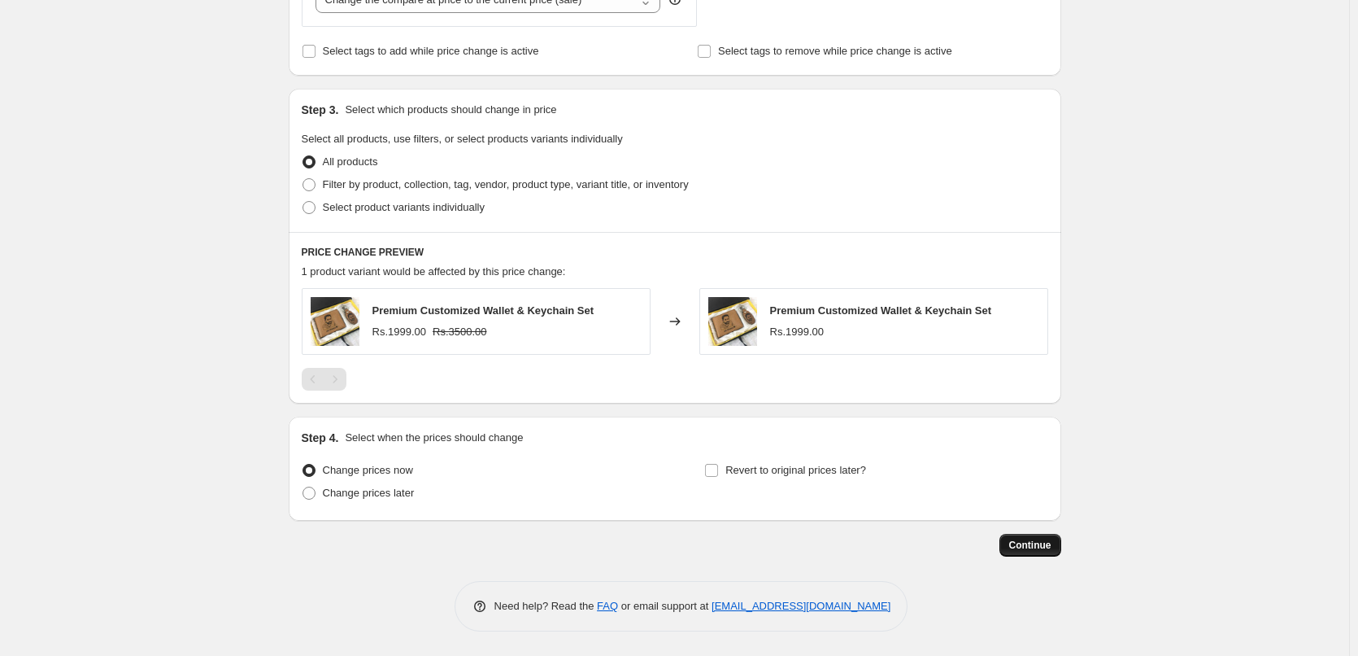
click at [1038, 539] on span "Continue" at bounding box center [1031, 545] width 42 height 13
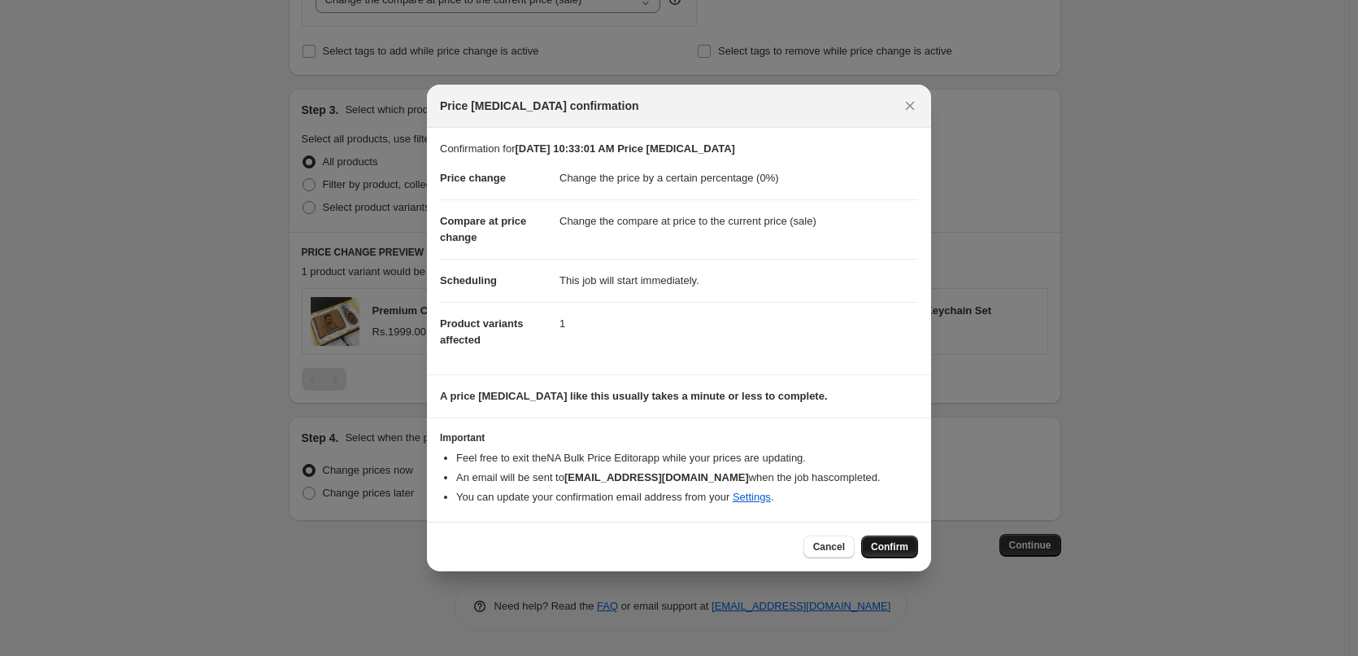
click at [872, 556] on button "Confirm" at bounding box center [889, 546] width 57 height 23
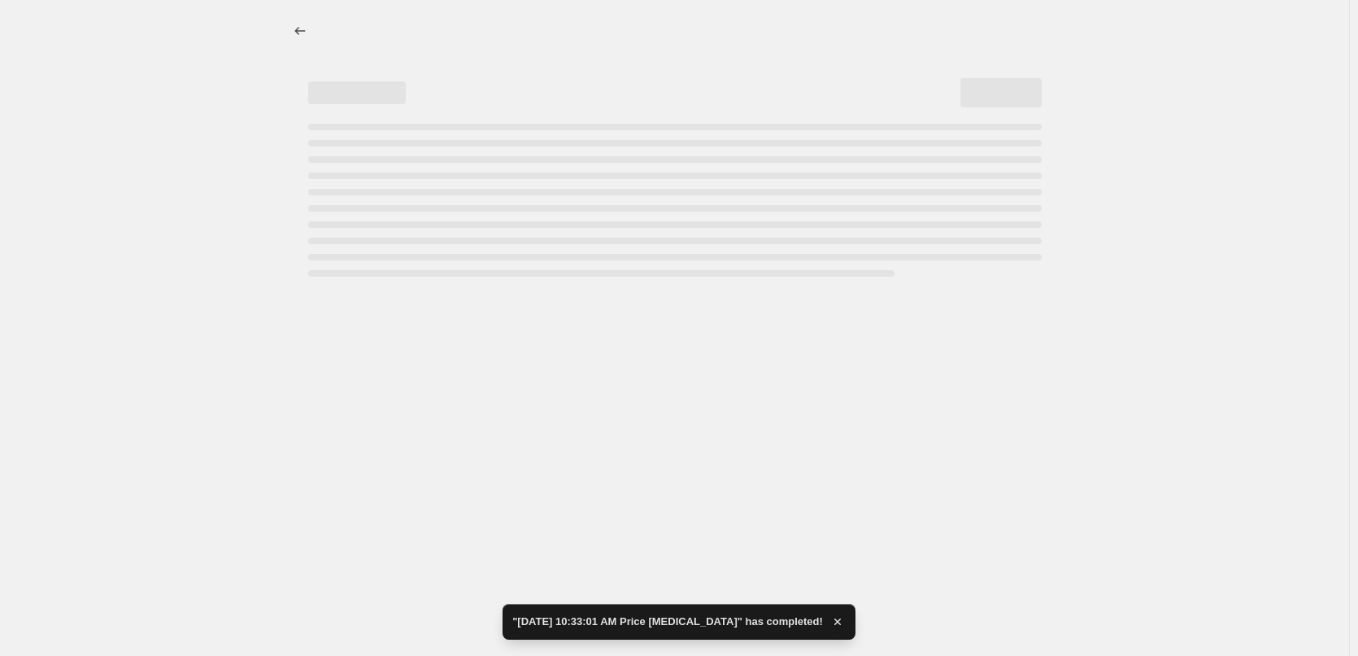
select select "percentage"
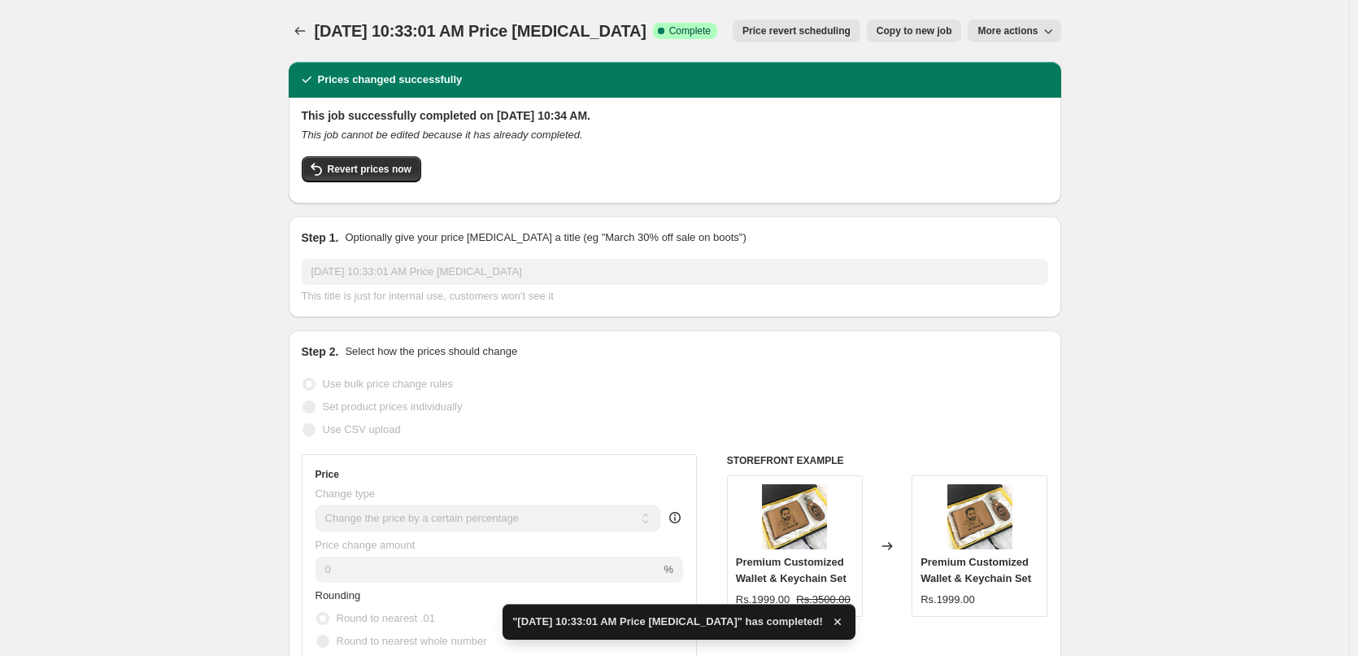
click at [315, 21] on div at bounding box center [302, 31] width 26 height 23
click at [308, 28] on icon "Price change jobs" at bounding box center [300, 31] width 16 height 16
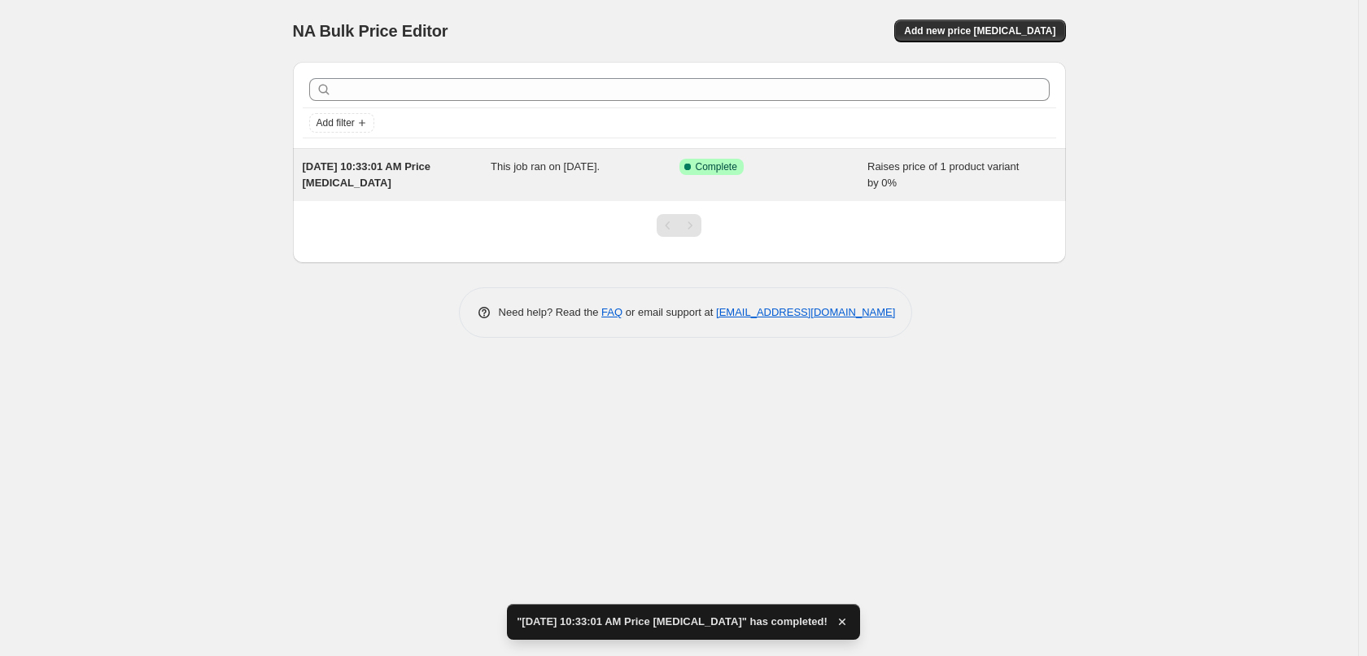
click at [857, 173] on div "Success Complete Complete" at bounding box center [773, 175] width 189 height 33
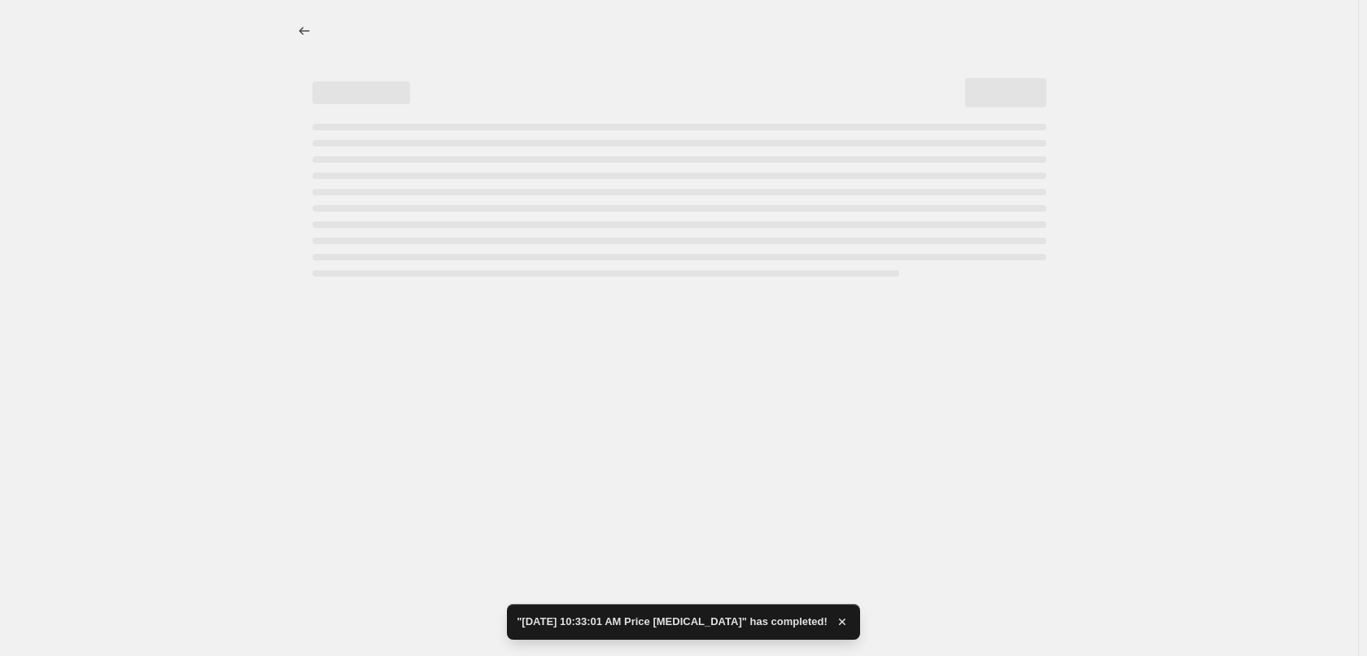
select select "percentage"
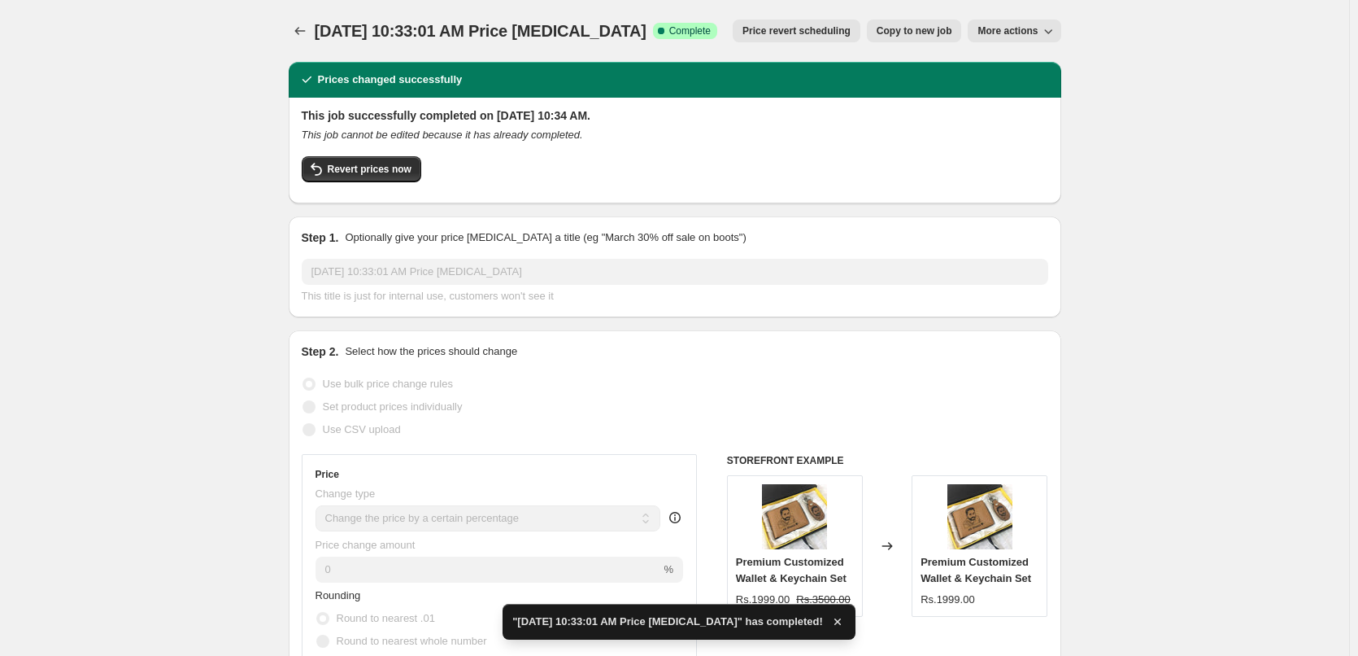
click at [1019, 37] on span "More actions" at bounding box center [1008, 30] width 60 height 13
click at [1030, 94] on span "Delete job" at bounding box center [1009, 92] width 48 height 12
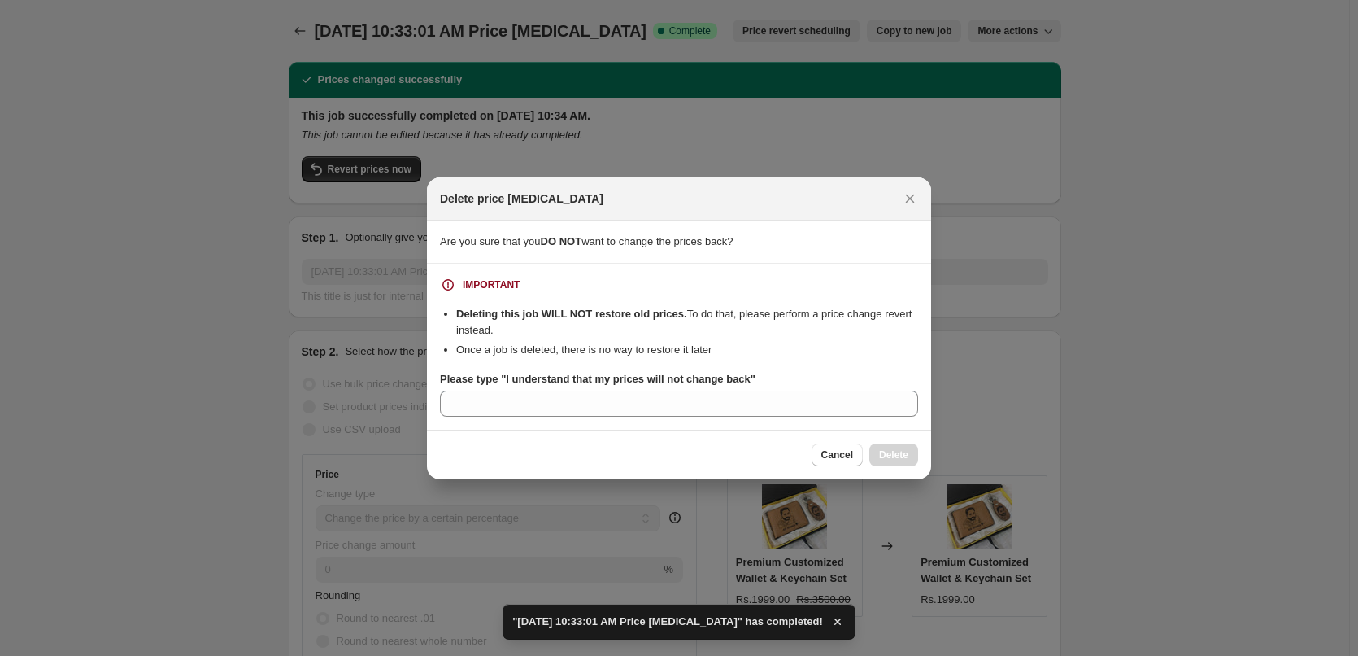
click at [810, 419] on section "IMPORTANT Deleting this job WILL NOT restore old prices. To do that, please per…" at bounding box center [679, 347] width 504 height 166
click at [587, 362] on div "IMPORTANT Deleting this job WILL NOT restore old prices. To do that, please per…" at bounding box center [679, 347] width 478 height 140
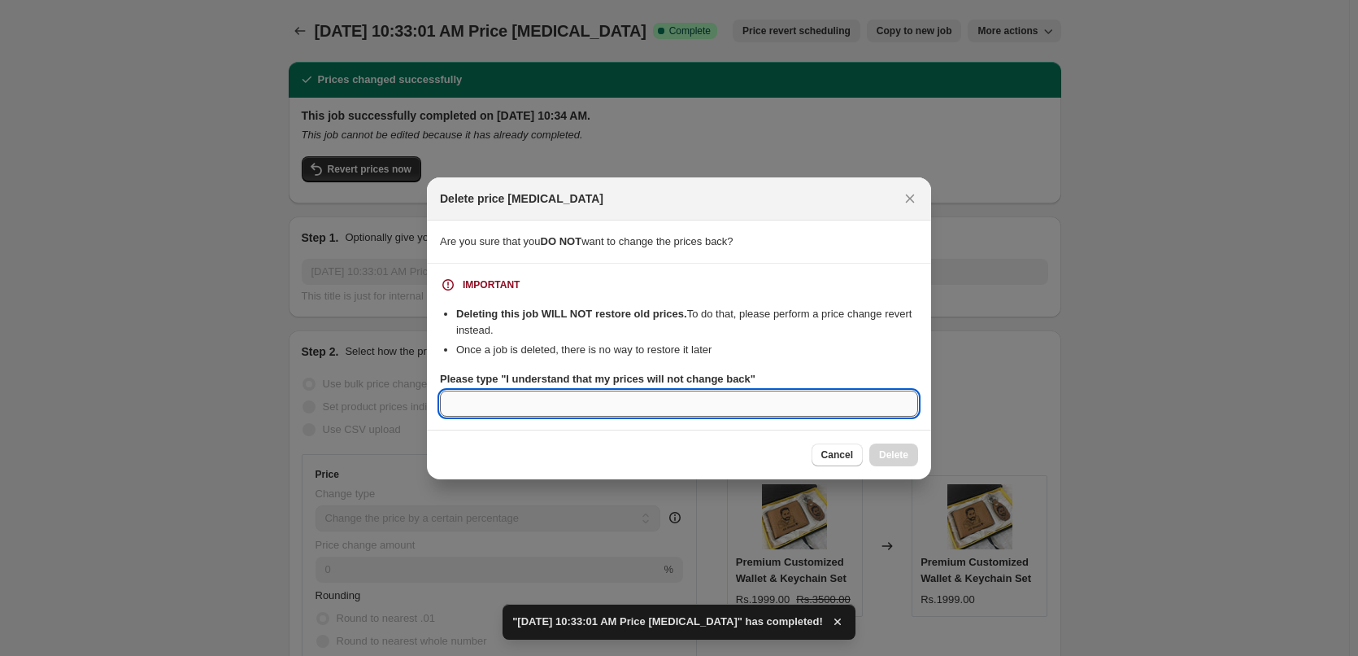
click at [582, 395] on input "Please type "I understand that my prices will not change back"" at bounding box center [679, 403] width 478 height 26
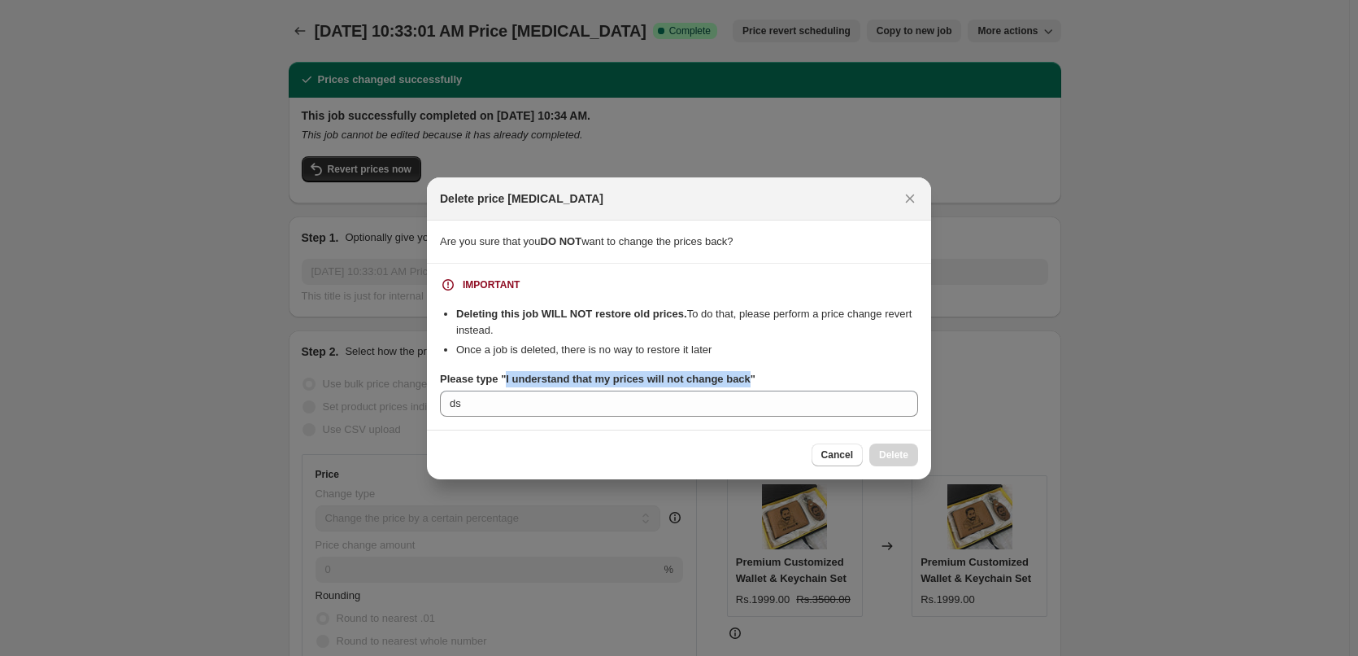
drag, startPoint x: 746, startPoint y: 378, endPoint x: 502, endPoint y: 385, distance: 244.1
click at [502, 385] on b "Please type "I understand that my prices will not change back"" at bounding box center [598, 379] width 316 height 12
copy b "I understand that my prices will not change back"
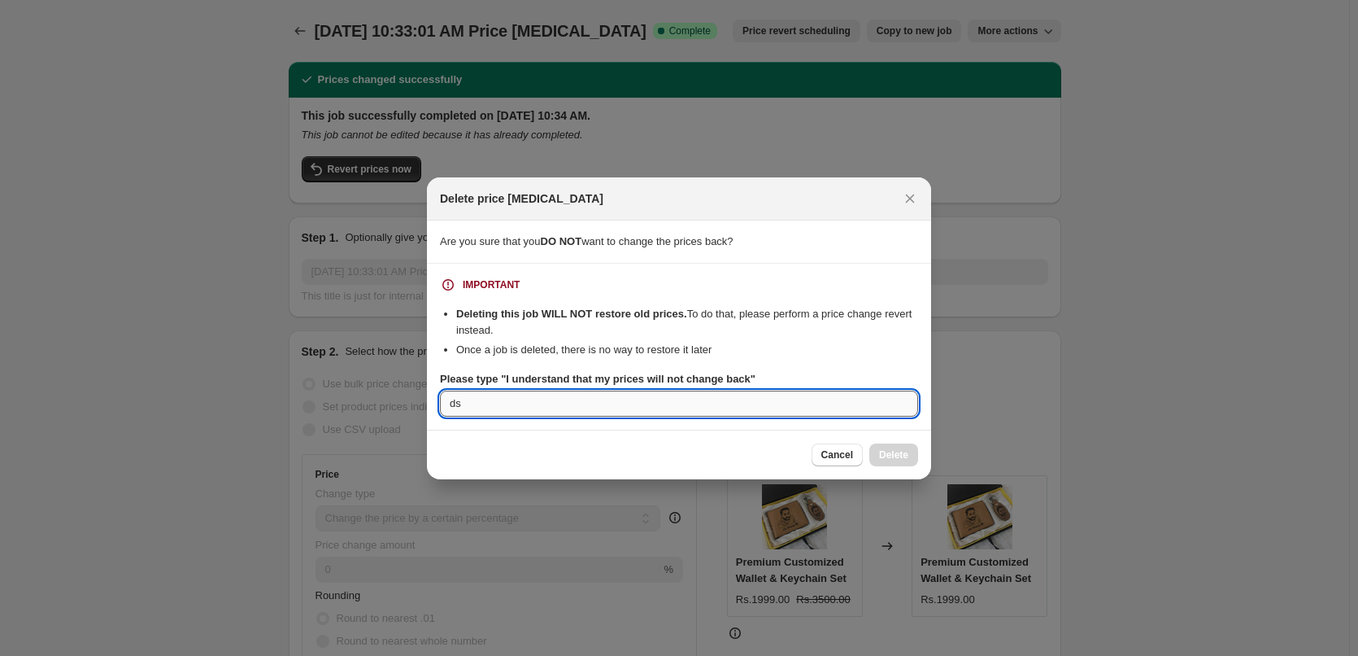
click at [501, 405] on input "ds" at bounding box center [679, 403] width 478 height 26
paste input "I understand that my prices will not change back"
type input "I understand that my prices will not change back"
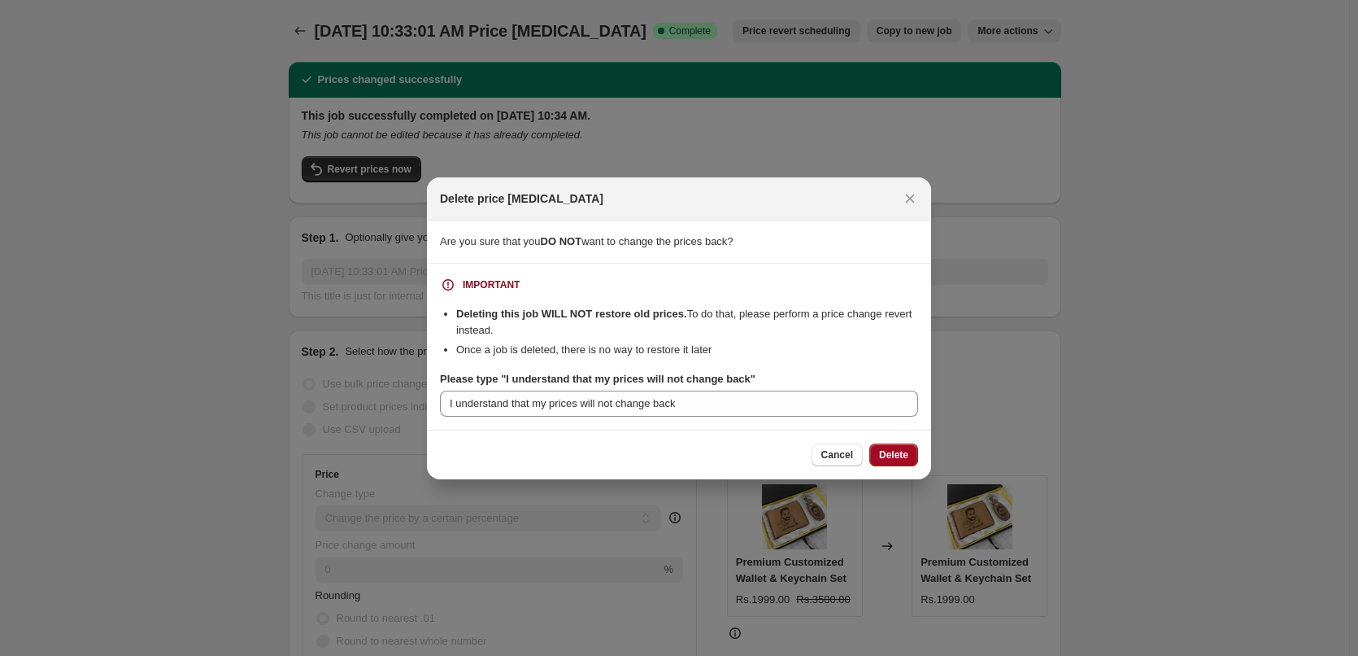
click at [892, 453] on span "Delete" at bounding box center [893, 454] width 29 height 13
